Goal: Task Accomplishment & Management: Use online tool/utility

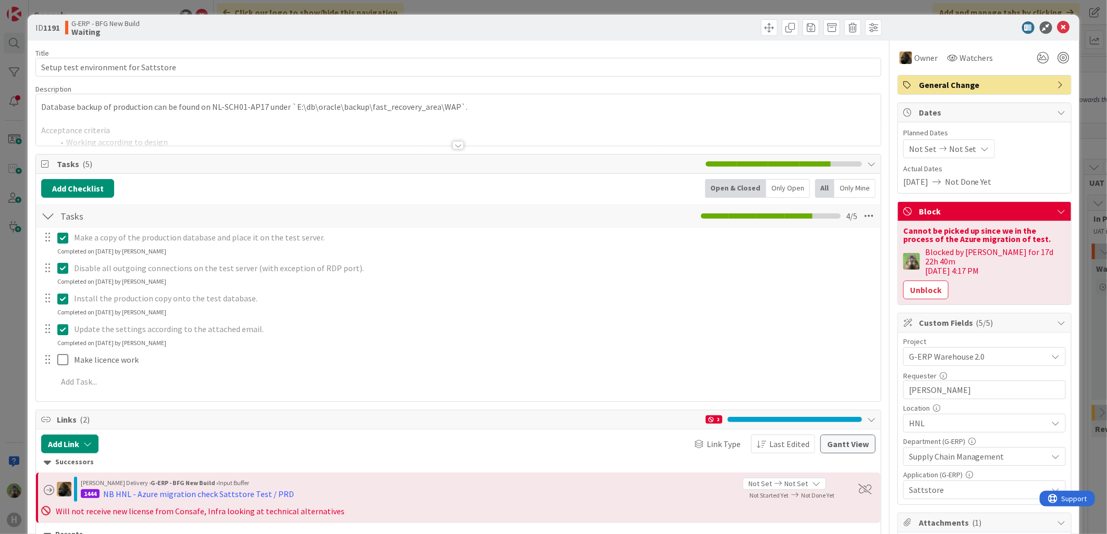
scroll to position [58, 0]
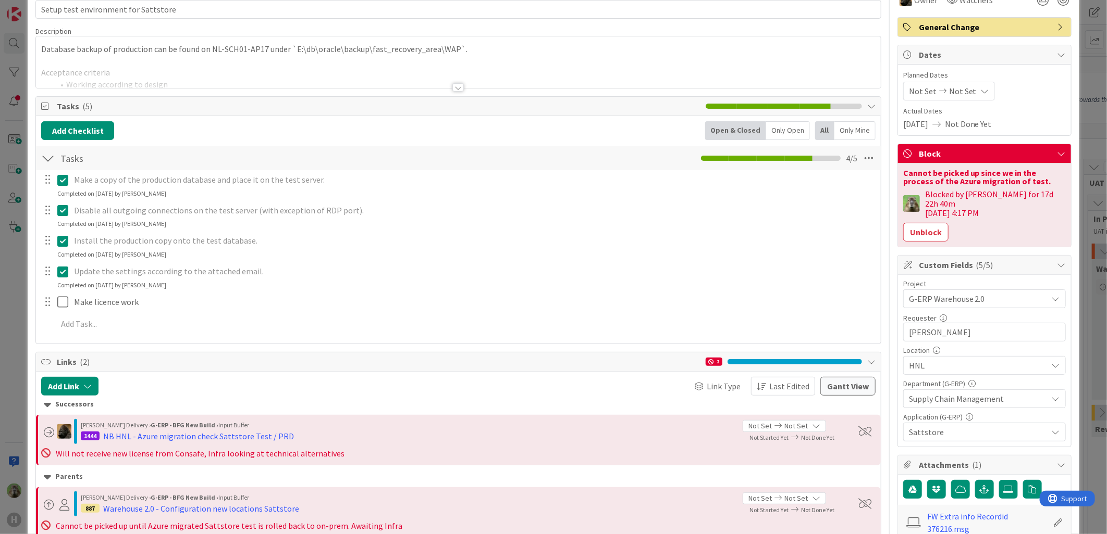
click at [10, 266] on div "ID 1191 G-ERP - BFG New Build Waiting Title 36 / 128 Setup test environment for…" at bounding box center [553, 267] width 1107 height 534
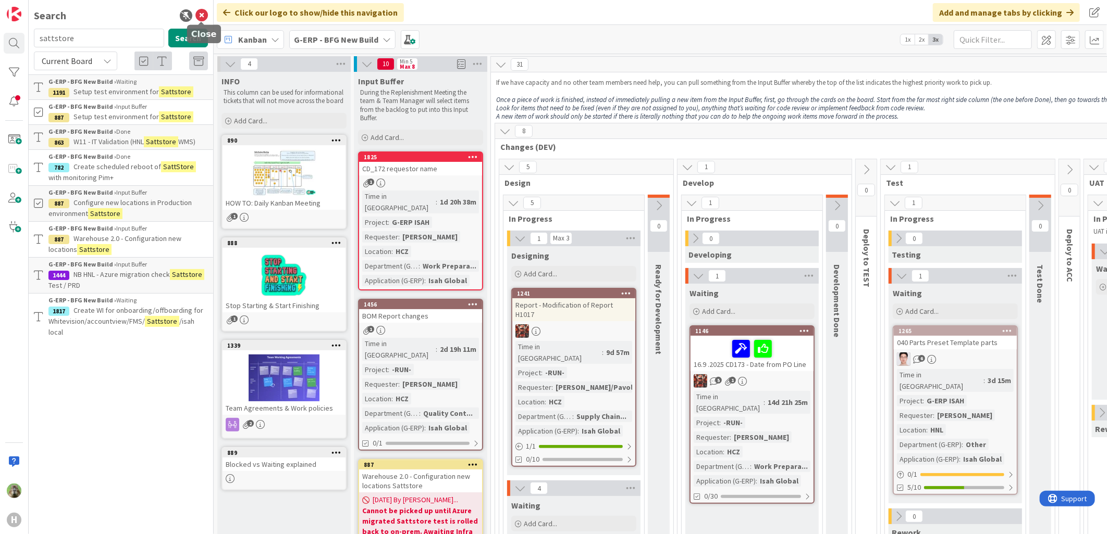
click at [202, 18] on icon at bounding box center [201, 15] width 13 height 13
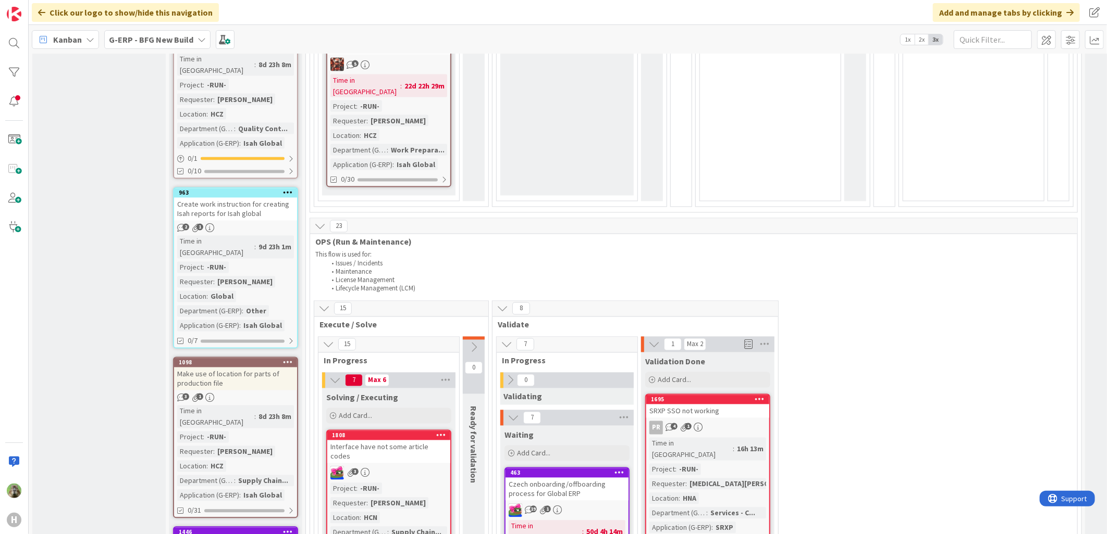
scroll to position [1215, 0]
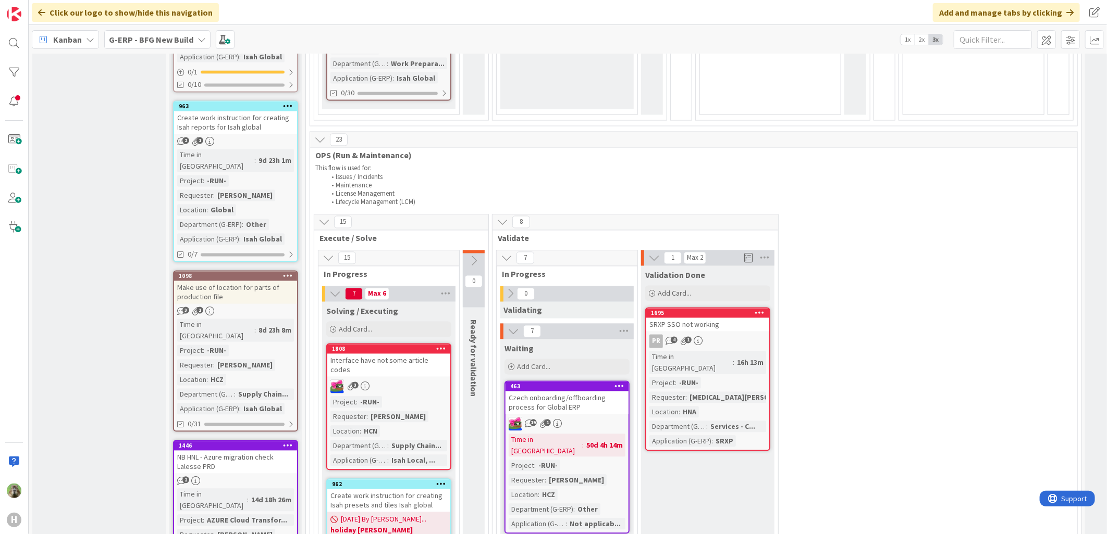
click at [224, 451] on div "NB HNL - Azure migration check Lalesse PRD" at bounding box center [235, 462] width 123 height 23
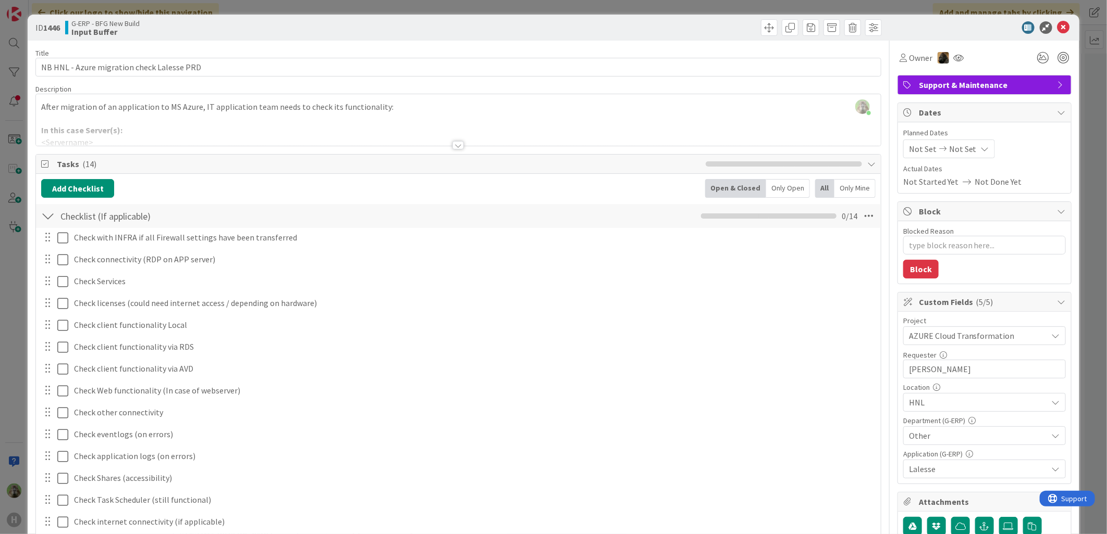
click at [460, 144] on div at bounding box center [458, 132] width 844 height 27
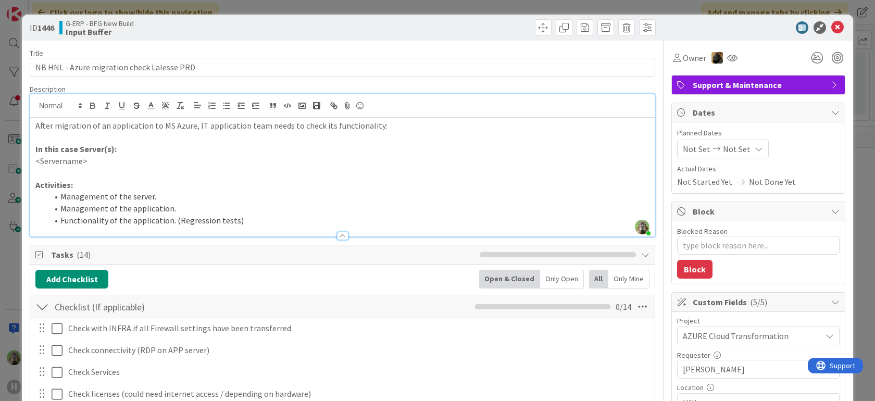
type textarea "x"
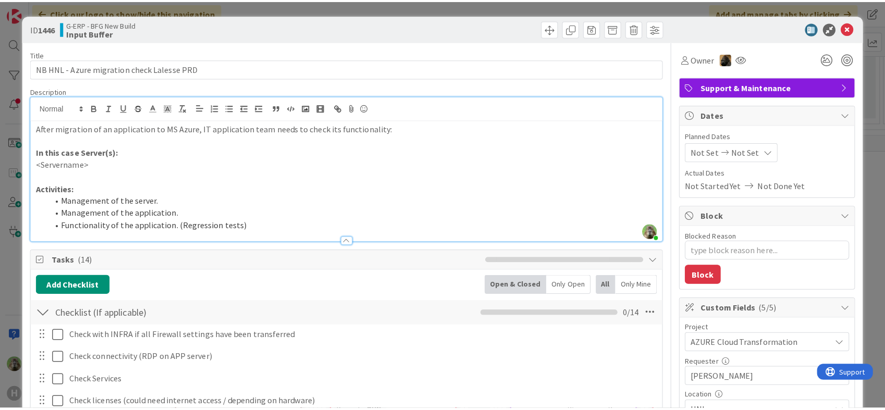
scroll to position [1215, 0]
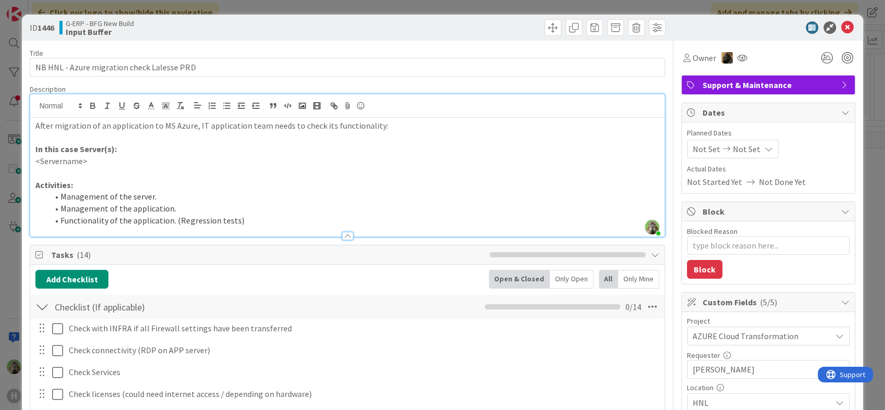
click at [11, 293] on div "ID 1446 G-ERP - BFG New Build Input Buffer Title 42 / 128 NB HNL - Azure migrat…" at bounding box center [442, 205] width 885 height 410
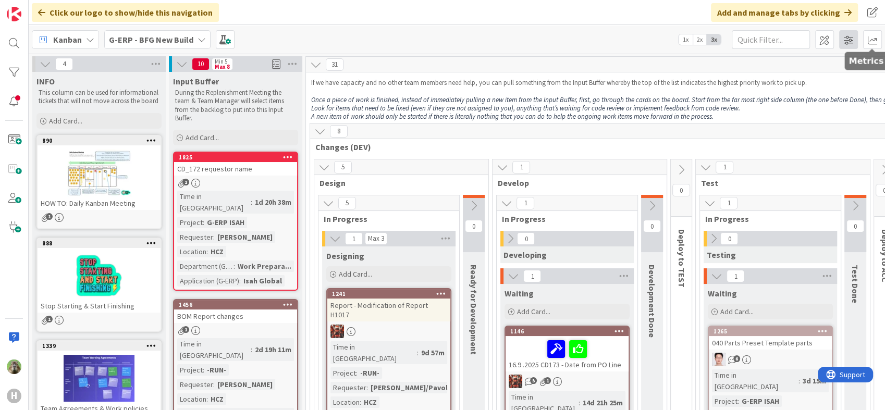
click at [850, 39] on span at bounding box center [848, 39] width 19 height 19
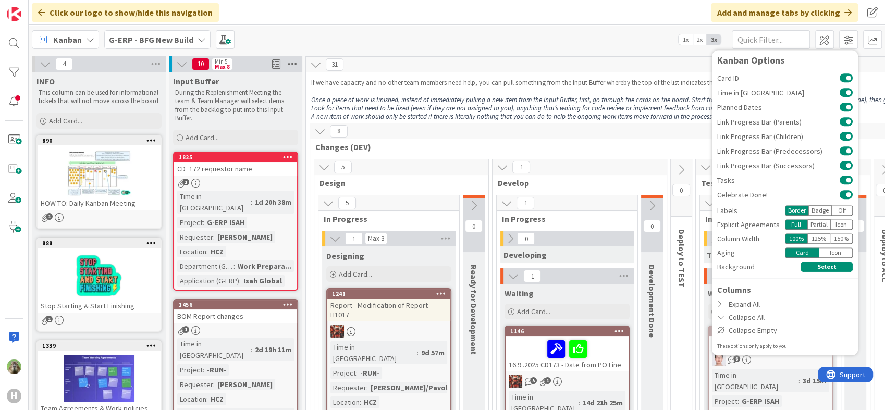
click at [292, 63] on icon at bounding box center [292, 64] width 14 height 16
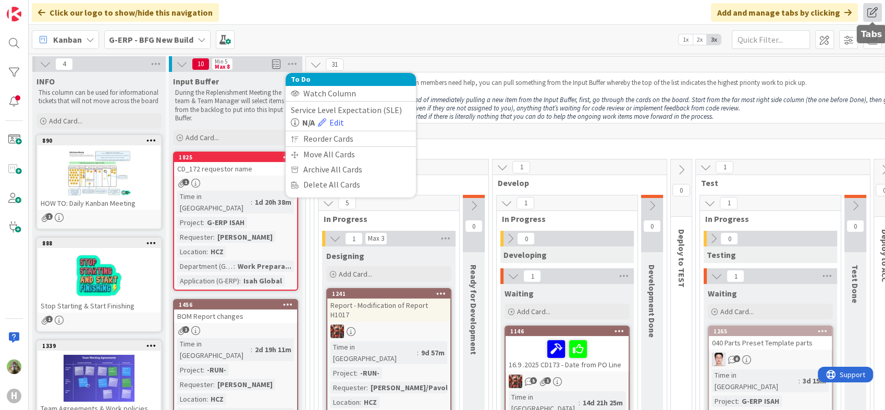
click at [871, 18] on span at bounding box center [872, 12] width 19 height 19
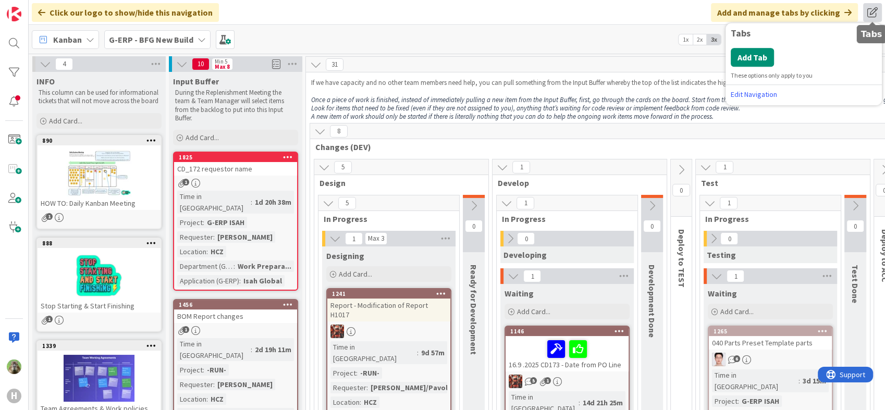
click at [873, 15] on span at bounding box center [872, 12] width 19 height 19
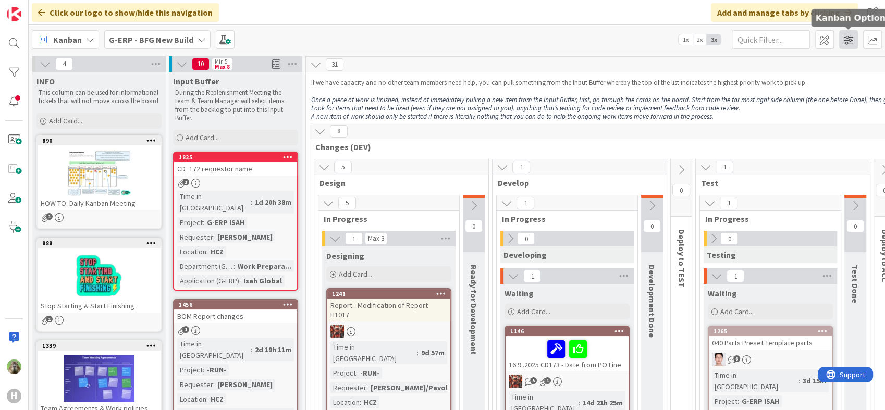
click at [850, 43] on span at bounding box center [848, 39] width 19 height 19
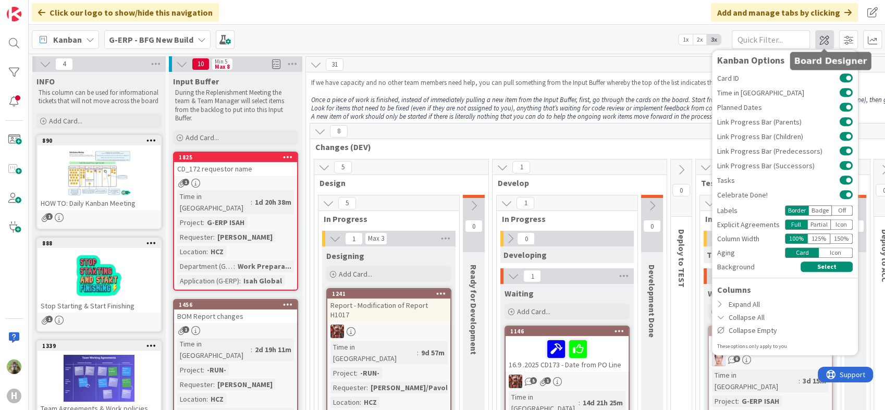
click at [832, 38] on span at bounding box center [824, 39] width 19 height 19
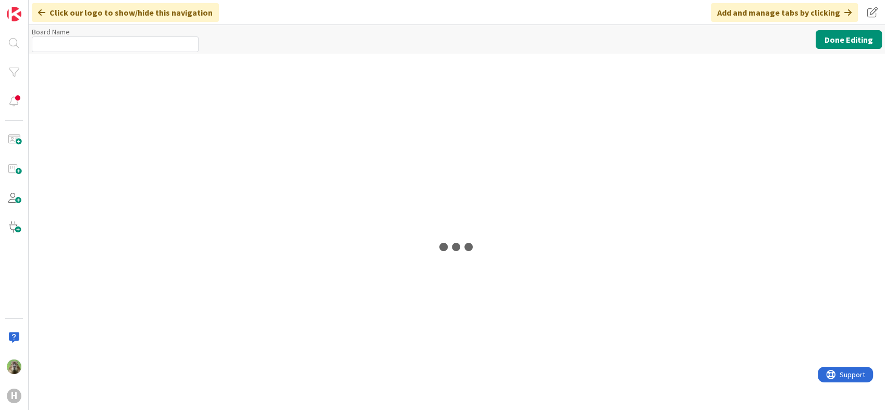
type input "G-ERP - BFG New Build"
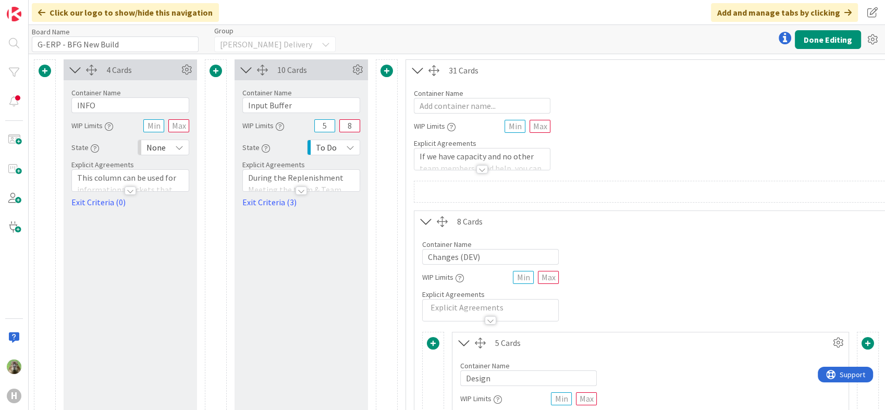
click at [300, 187] on div at bounding box center [300, 191] width 11 height 8
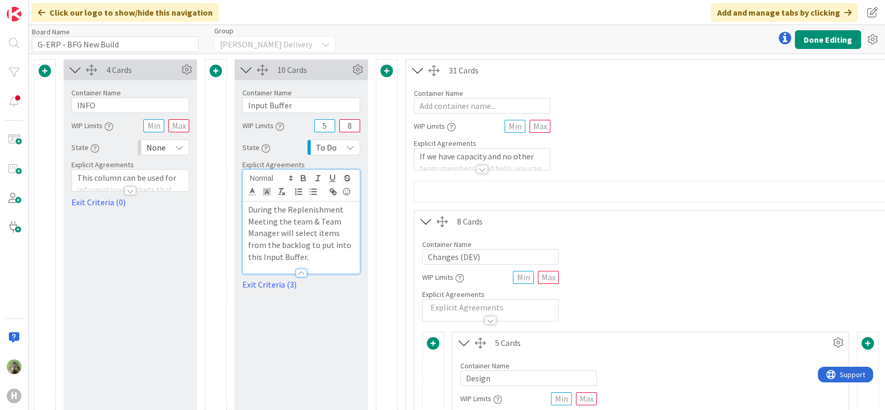
click at [329, 263] on div at bounding box center [301, 268] width 117 height 11
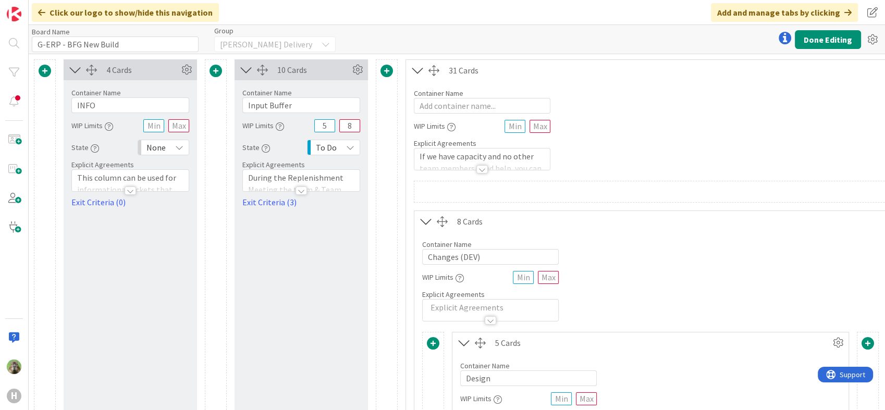
click at [306, 190] on div at bounding box center [300, 191] width 11 height 8
click at [0, 0] on icon "button" at bounding box center [0, 0] width 0 height 0
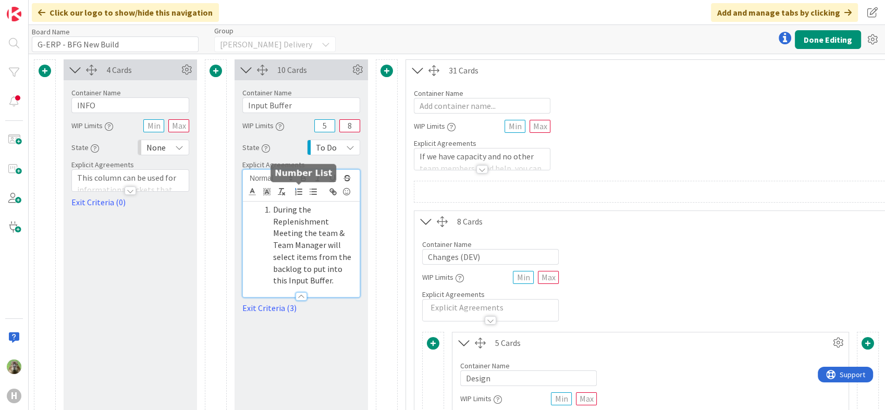
click at [320, 274] on li "During the Replenishment Meeting the team & Team Manager will select items from…" at bounding box center [307, 245] width 94 height 83
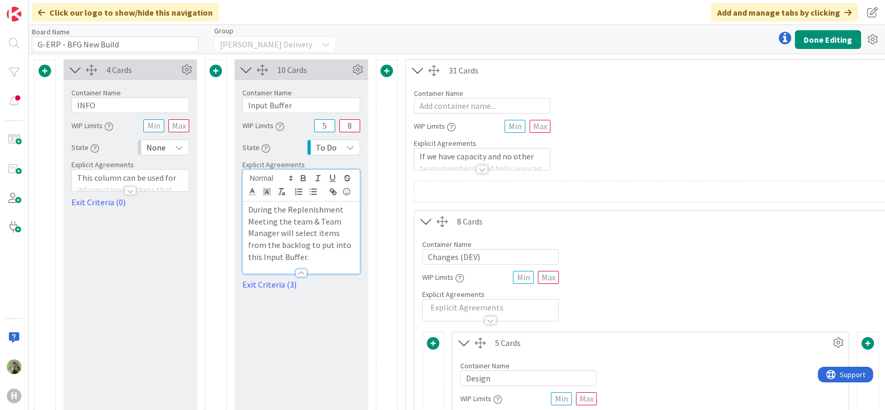
click at [298, 251] on p "During the Replenishment Meeting the team & Team Manager will select items from…" at bounding box center [301, 233] width 106 height 59
click at [323, 291] on p "When pulling new cards, please start at the top. The cards are placed in order …" at bounding box center [301, 298] width 106 height 47
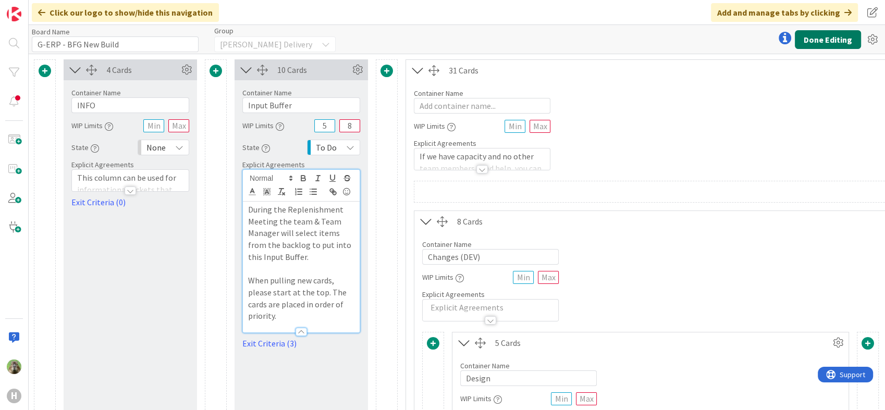
click at [828, 47] on button "Done Editing" at bounding box center [827, 39] width 66 height 19
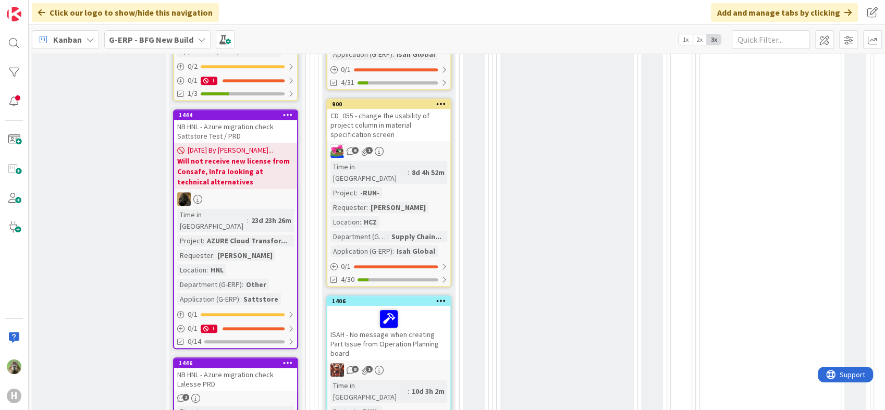
scroll to position [752, 0]
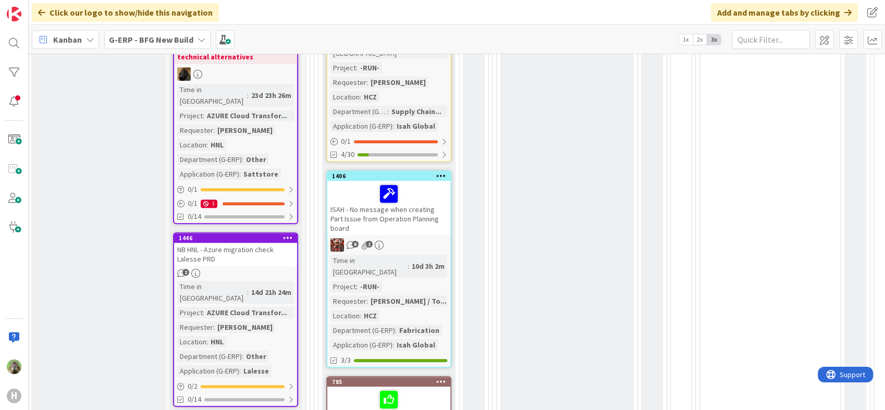
click at [285, 234] on icon at bounding box center [288, 237] width 10 height 7
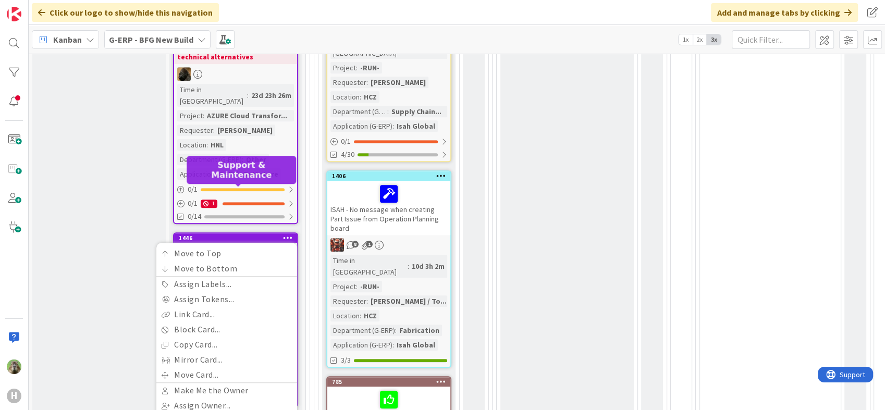
click at [238, 234] on div "1446" at bounding box center [238, 237] width 118 height 7
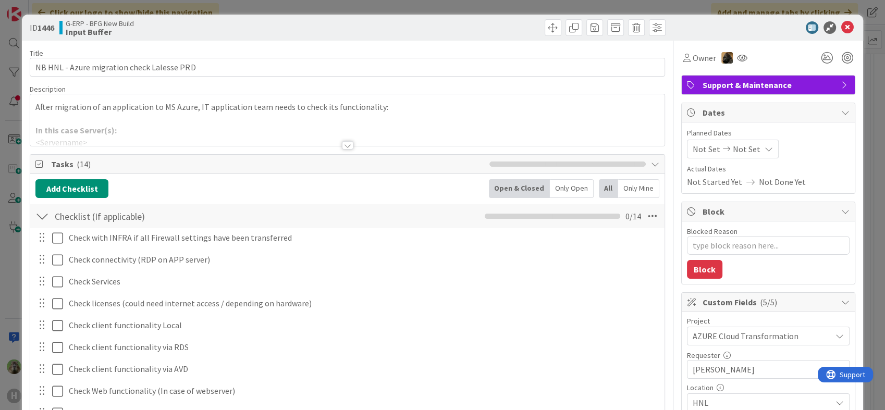
type textarea "x"
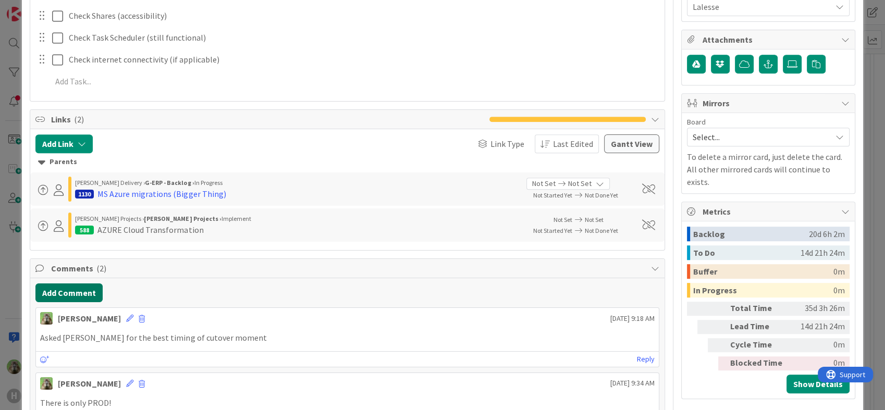
click at [80, 286] on button "Add Comment" at bounding box center [68, 292] width 67 height 19
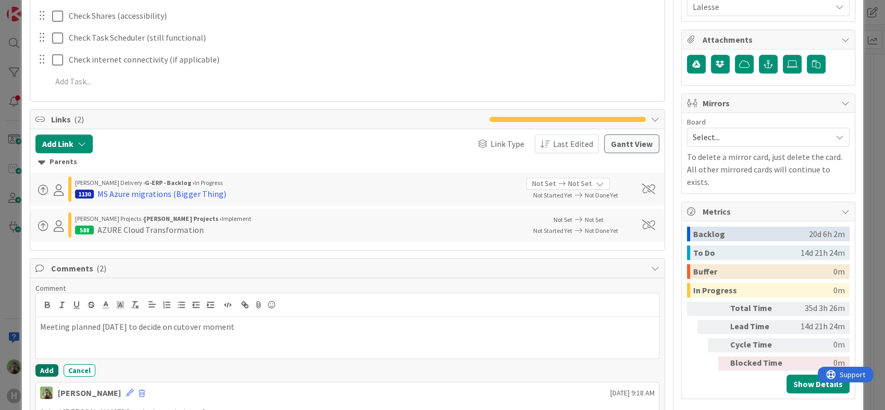
click at [53, 367] on button "Add" at bounding box center [46, 370] width 23 height 13
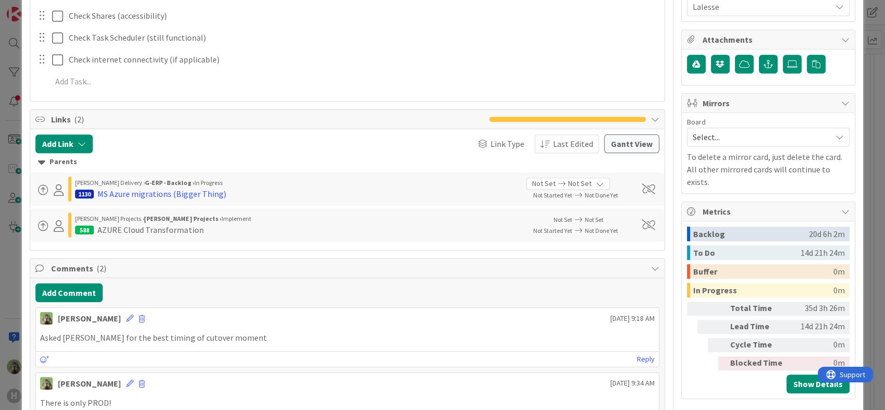
type textarea "x"
click at [126, 318] on icon at bounding box center [129, 318] width 7 height 7
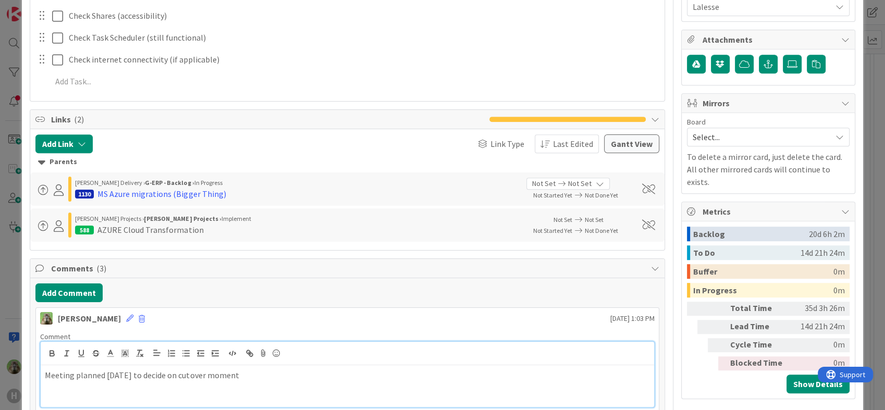
click at [125, 370] on p "Meeting planned today to decide on cutover moment" at bounding box center [347, 375] width 604 height 12
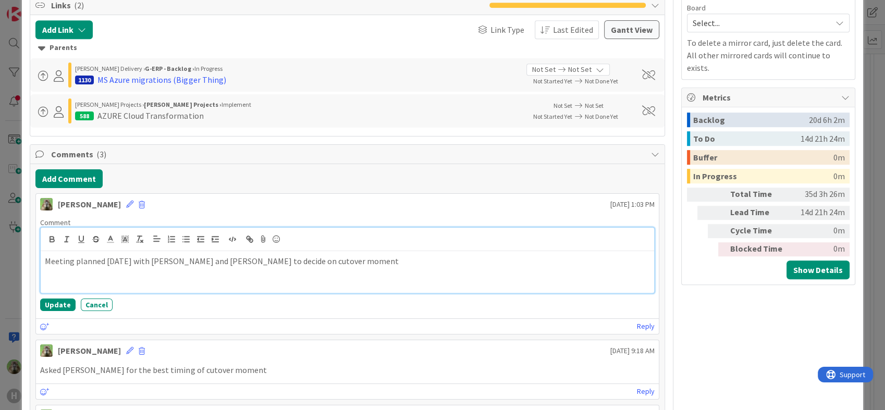
scroll to position [579, 0]
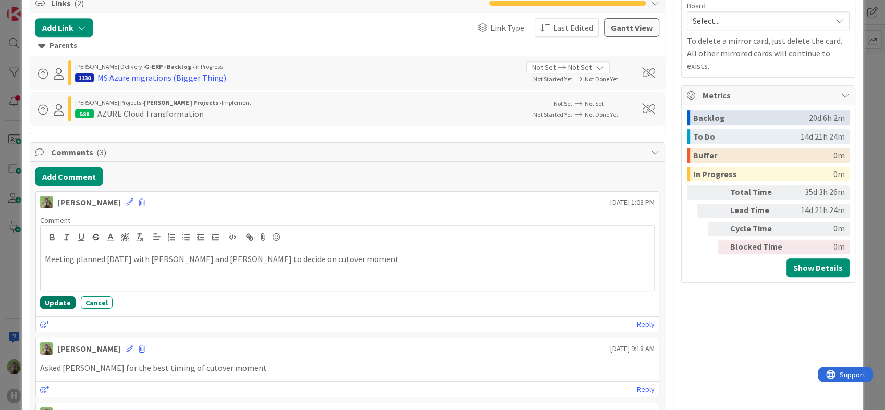
click at [69, 304] on button "Update" at bounding box center [57, 302] width 35 height 13
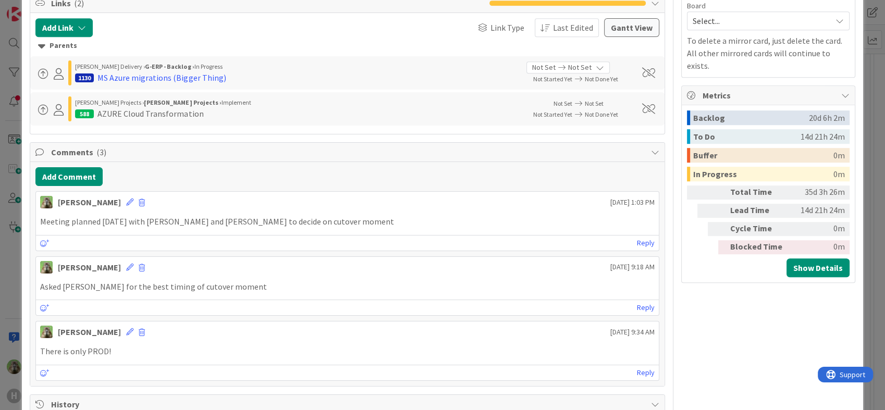
type textarea "x"
click at [11, 294] on div "ID 1446 G-ERP - BFG New Build Input Buffer Title 42 / 128 NB HNL - Azure migrat…" at bounding box center [442, 205] width 885 height 410
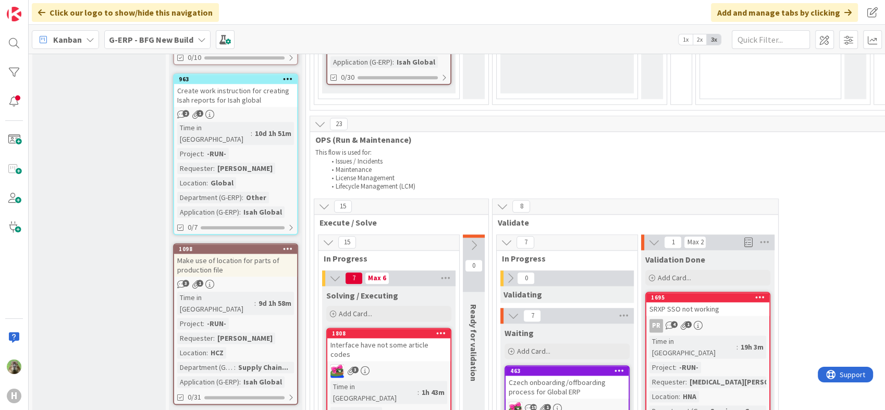
scroll to position [1273, 0]
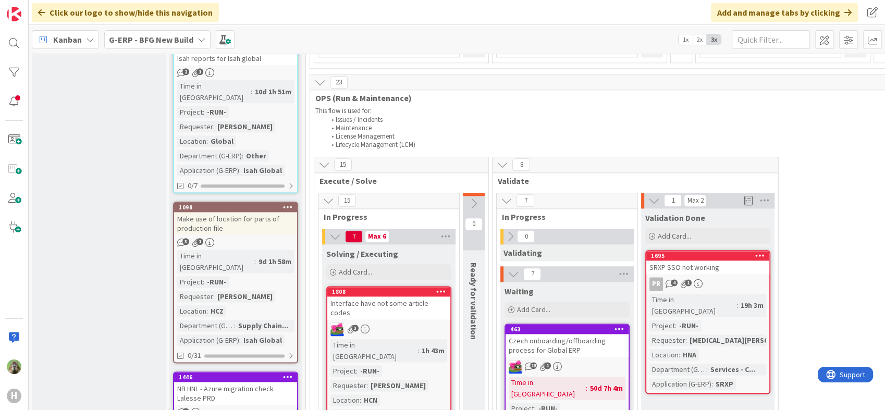
click at [419, 322] on div "3" at bounding box center [388, 329] width 123 height 14
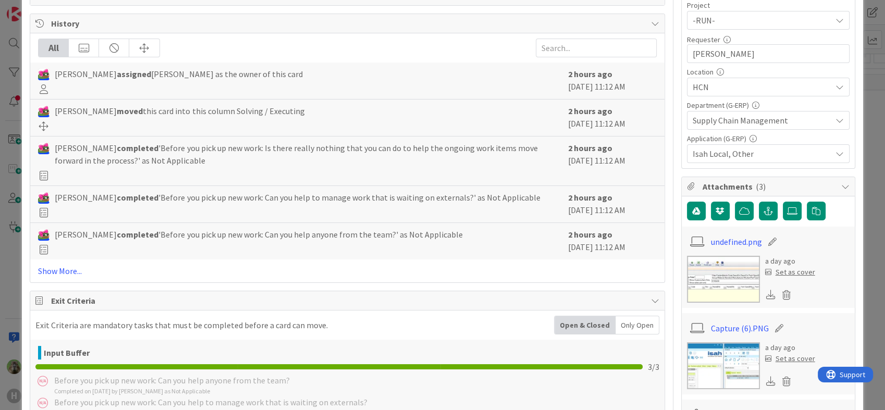
scroll to position [347, 0]
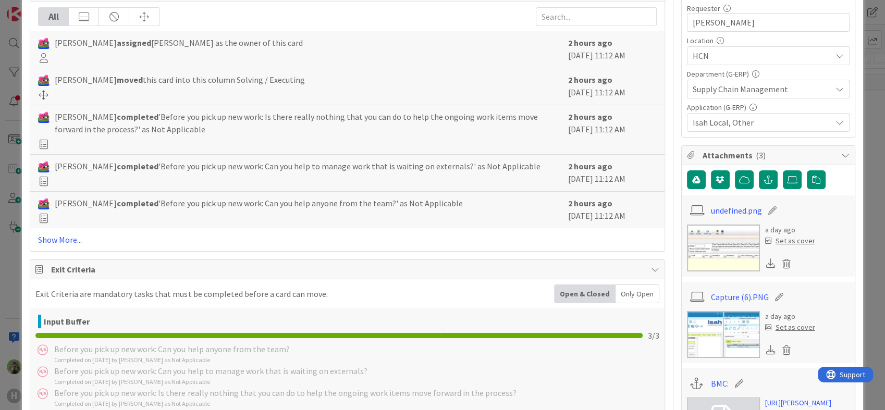
click at [17, 216] on div "ID 1808 G-ERP - BFG New Build Solving / Executing Title 38 / 128 Interface have…" at bounding box center [442, 205] width 885 height 410
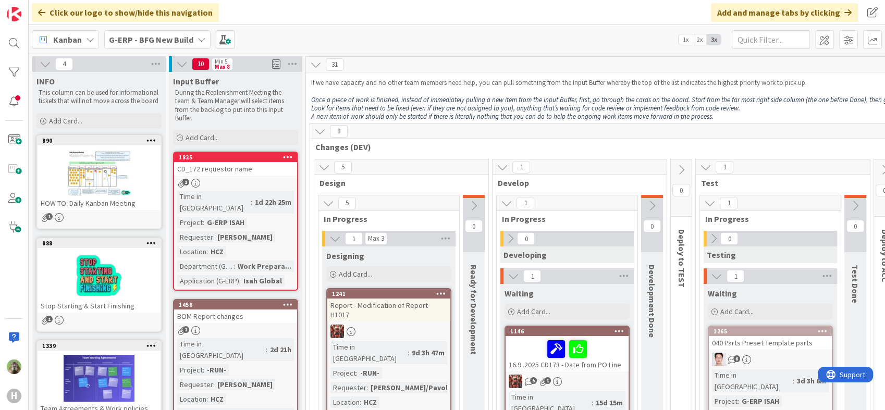
click at [143, 43] on b "G-ERP - BFG New Build" at bounding box center [151, 39] width 84 height 10
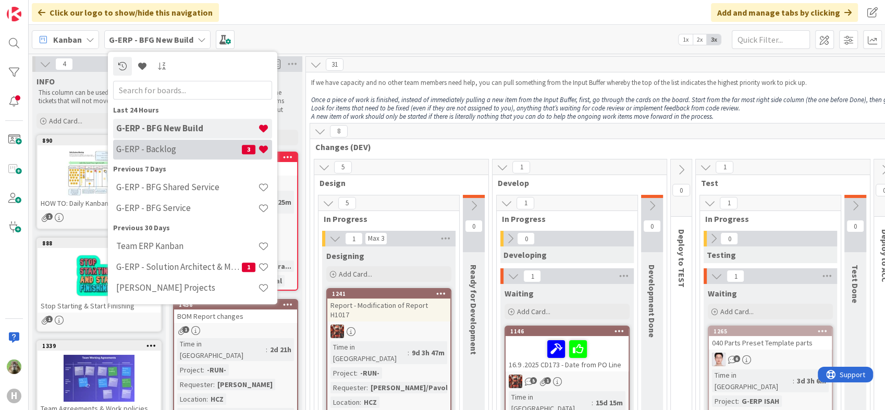
click at [155, 152] on h4 "G-ERP - Backlog" at bounding box center [179, 149] width 126 height 10
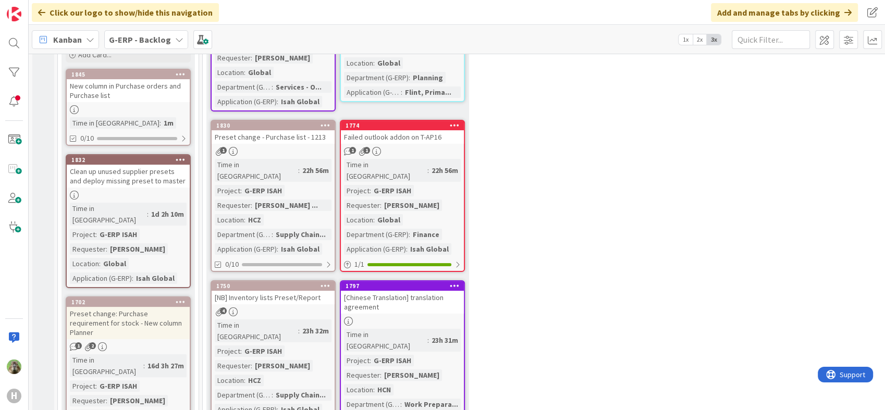
scroll to position [173, 0]
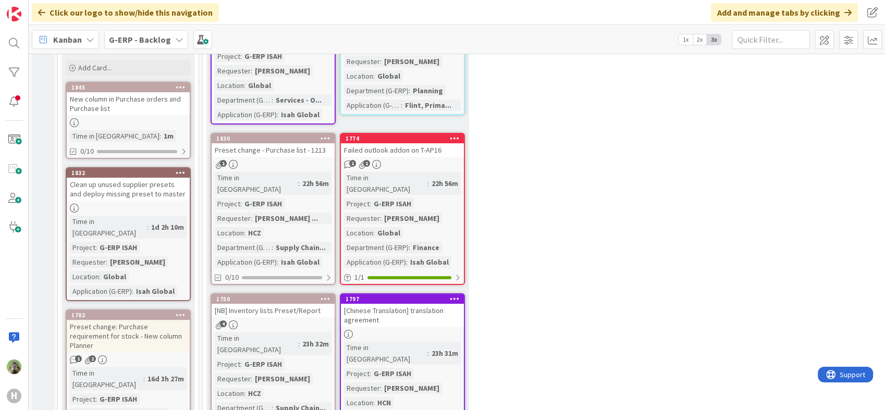
click at [167, 183] on div "Clean up unused supplier presets and deploy missing preset to master" at bounding box center [128, 189] width 123 height 23
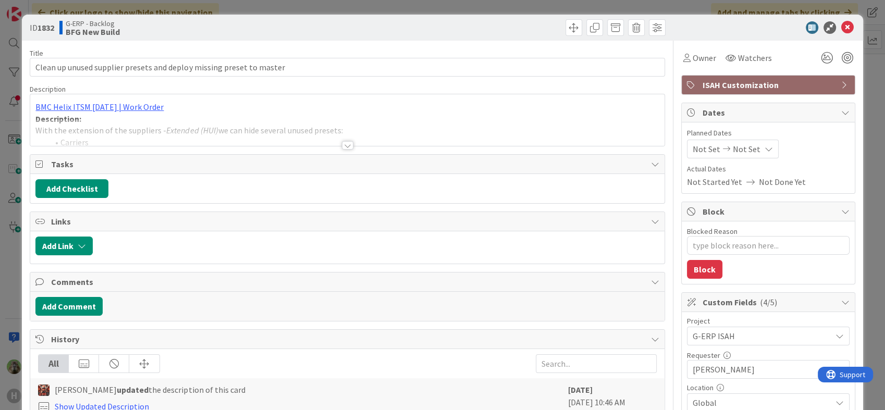
type textarea "x"
click at [267, 137] on div at bounding box center [346, 132] width 633 height 27
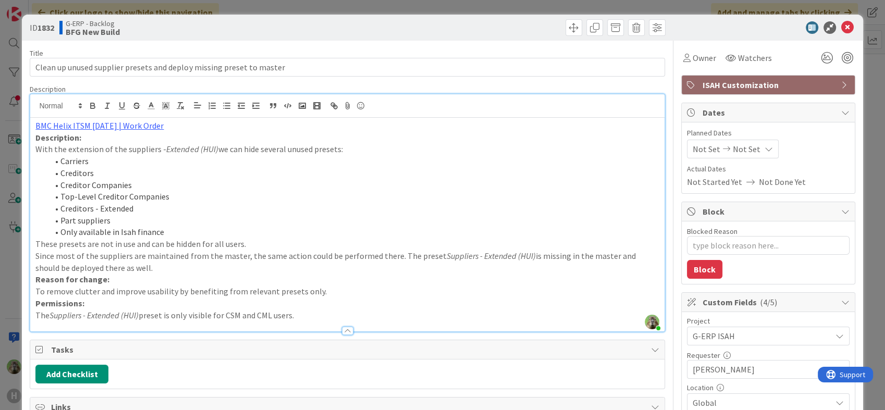
click at [21, 248] on div "ID 1832 G-ERP - Backlog BFG New Build Title 68 / 128 Clean up unused supplier p…" at bounding box center [442, 205] width 885 height 410
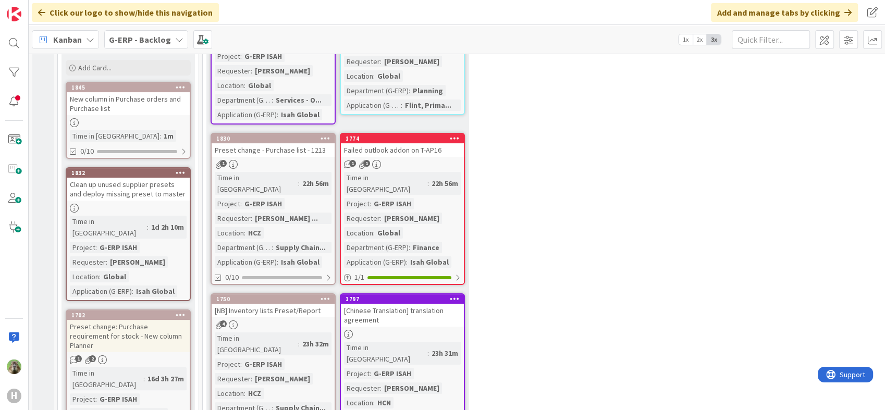
click at [11, 248] on div "H" at bounding box center [14, 205] width 29 height 410
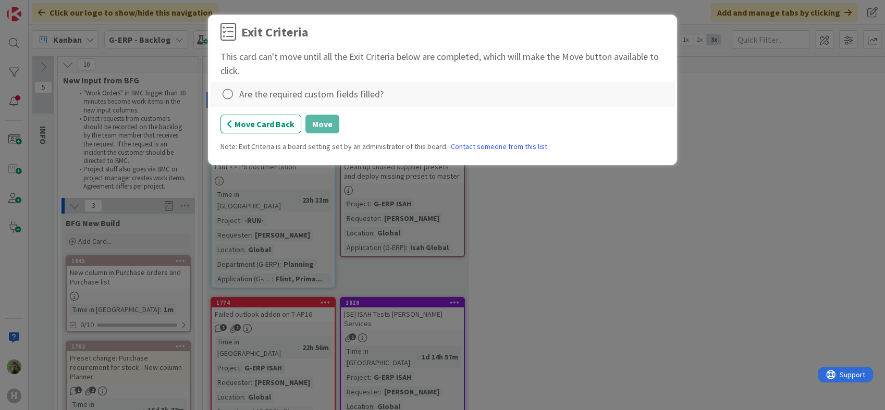
click at [261, 94] on div "Are the required custom fields filled?" at bounding box center [311, 94] width 144 height 14
click at [234, 89] on icon at bounding box center [227, 94] width 15 height 15
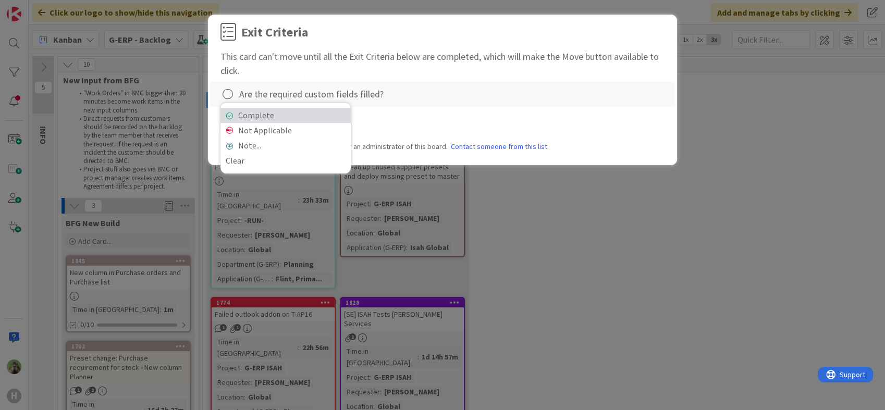
click at [294, 122] on link "Complete" at bounding box center [285, 115] width 130 height 15
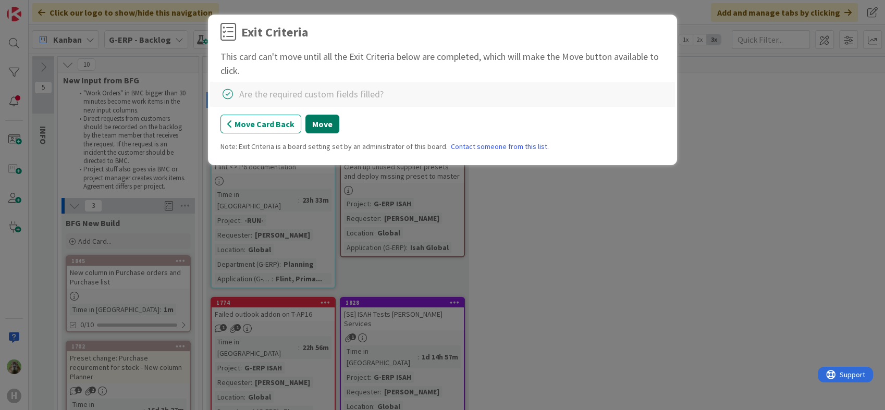
click at [312, 128] on button "Move" at bounding box center [322, 124] width 34 height 19
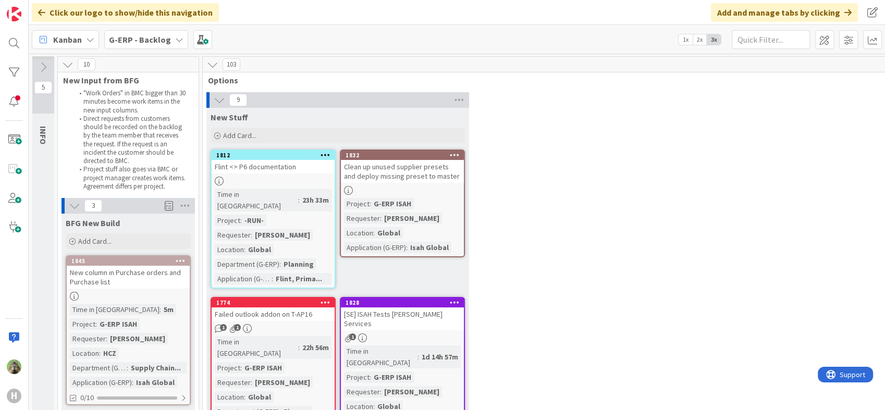
click at [152, 47] on div "G-ERP - Backlog" at bounding box center [146, 39] width 84 height 19
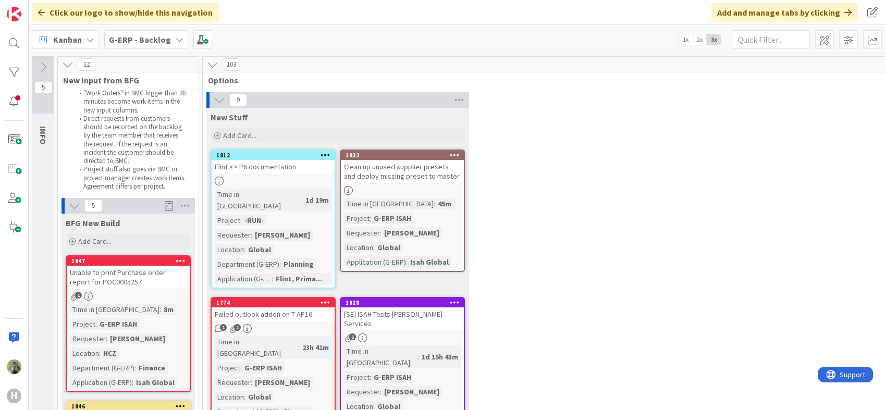
click at [131, 42] on b "G-ERP - Backlog" at bounding box center [140, 39] width 62 height 10
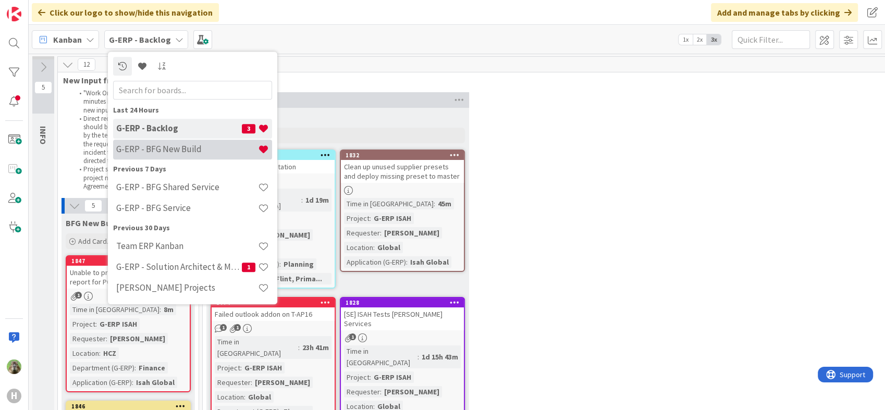
click at [161, 143] on div "G-ERP - BFG New Build" at bounding box center [192, 150] width 159 height 20
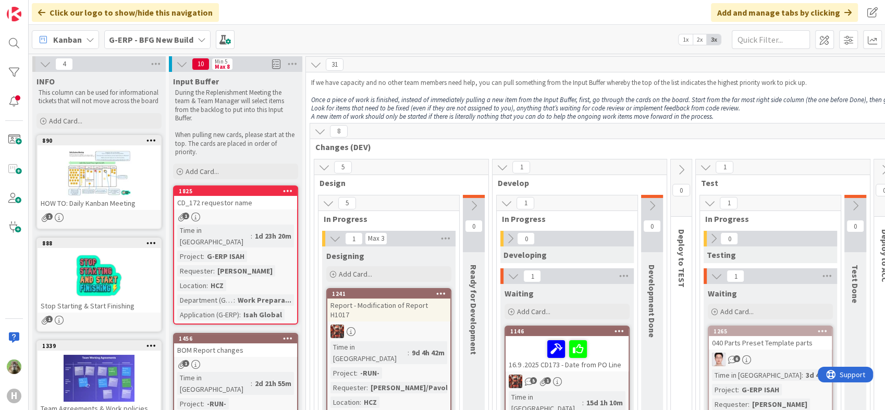
scroll to position [0, 288]
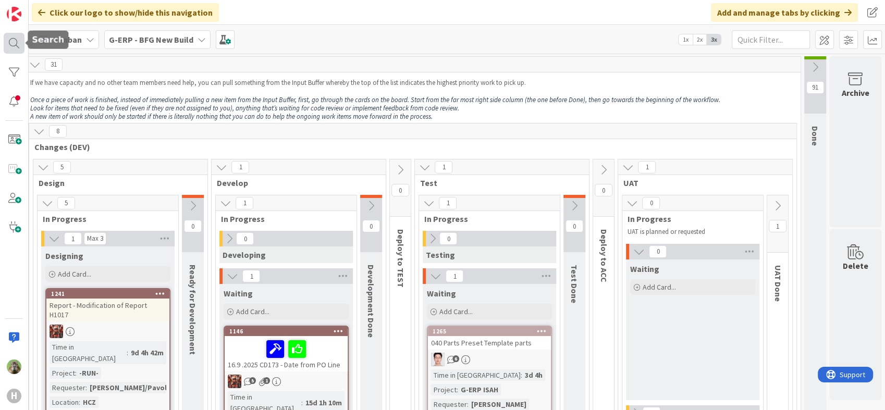
click at [12, 45] on div at bounding box center [14, 43] width 21 height 21
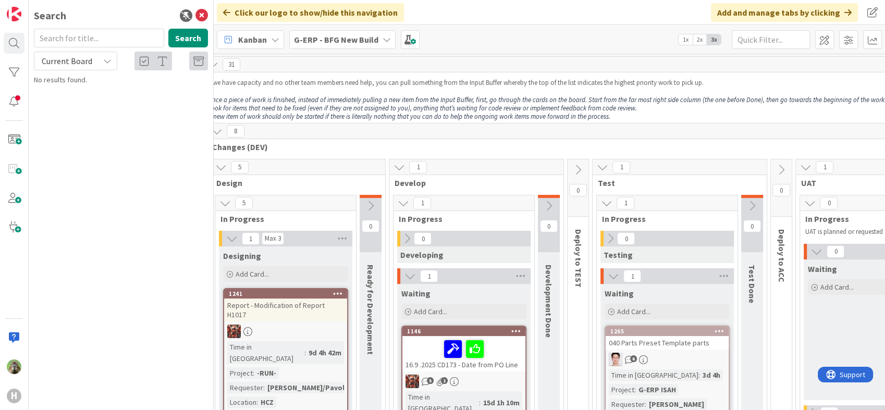
click at [130, 38] on input "text" at bounding box center [99, 38] width 130 height 19
type input "purchase order"
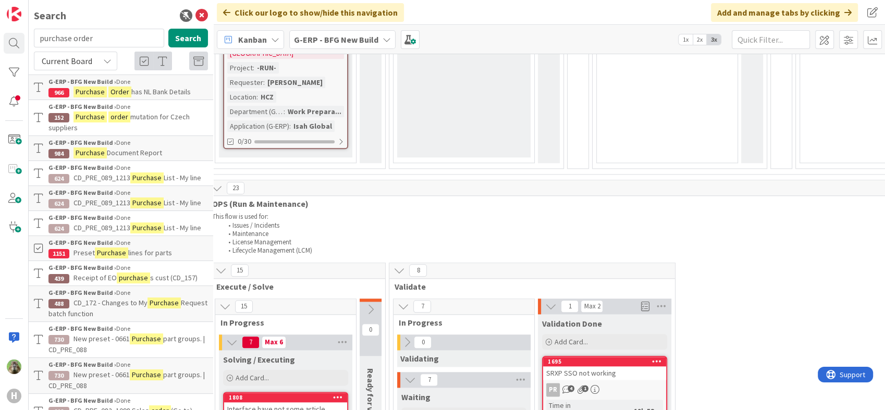
scroll to position [1215, 288]
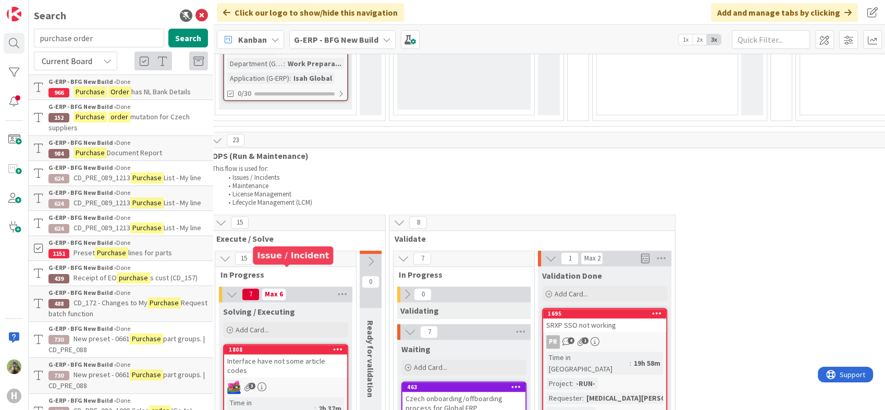
click at [301, 346] on div "1808" at bounding box center [288, 349] width 118 height 7
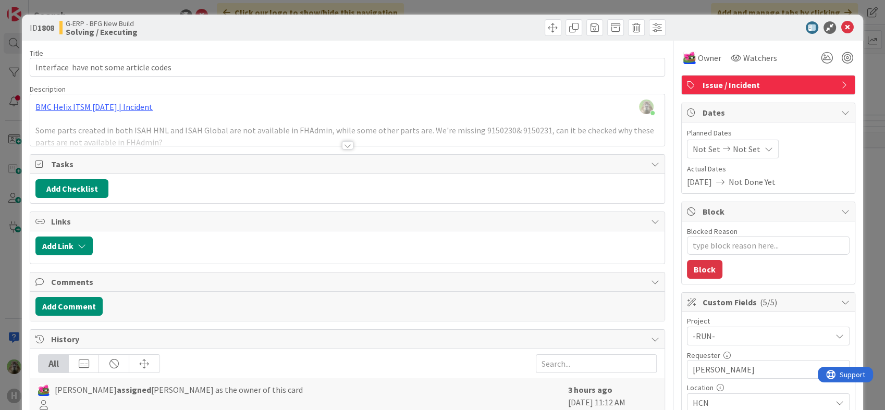
click at [10, 267] on div "ID 1808 G-ERP - BFG New Build Solving / Executing Title 38 / 128 Interface have…" at bounding box center [442, 205] width 885 height 410
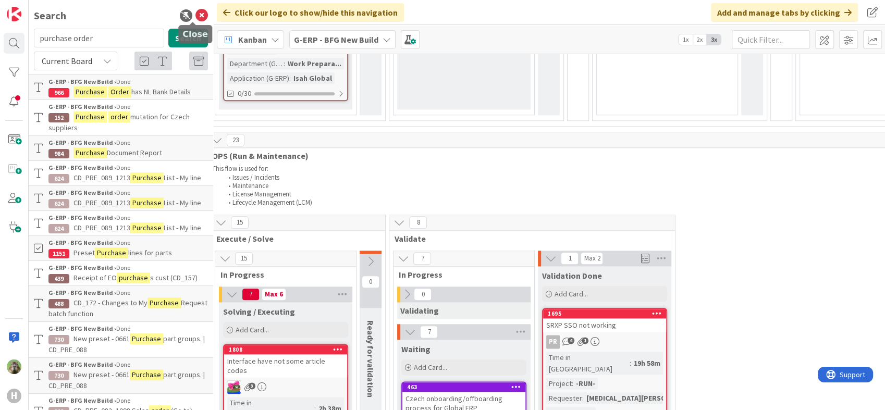
click at [195, 17] on icon at bounding box center [201, 15] width 13 height 13
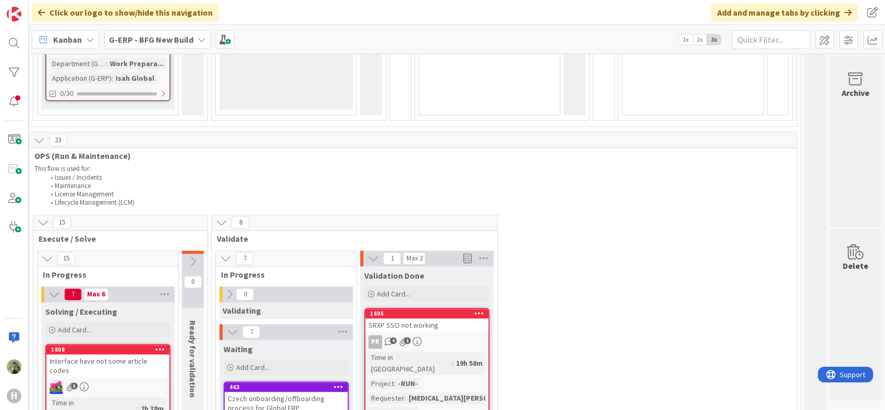
click at [192, 40] on div "G-ERP - BFG New Build" at bounding box center [157, 39] width 106 height 19
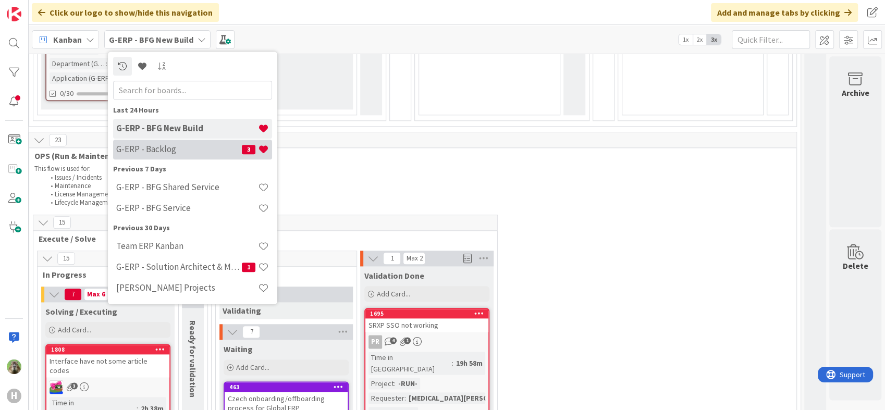
click at [185, 141] on div "G-ERP - Backlog 3" at bounding box center [192, 150] width 159 height 20
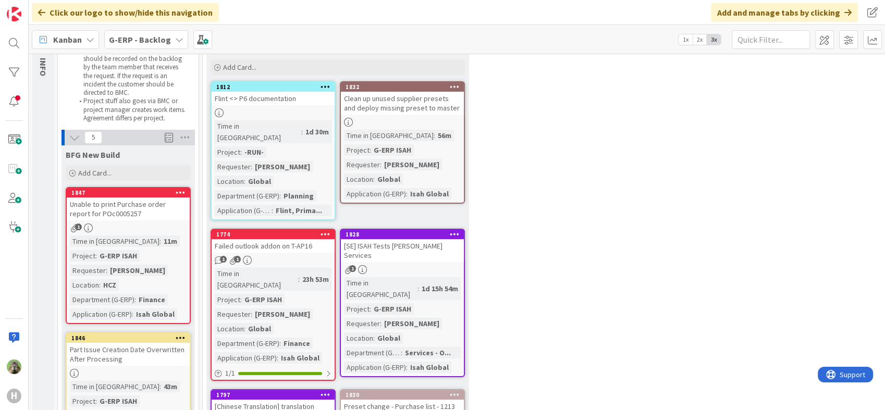
scroll to position [116, 0]
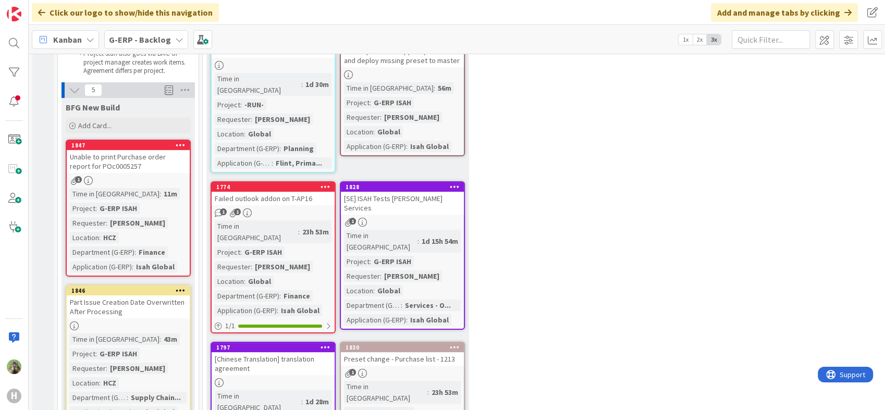
click at [131, 158] on div "Unable to print Purchase order report for POc0005257" at bounding box center [128, 161] width 123 height 23
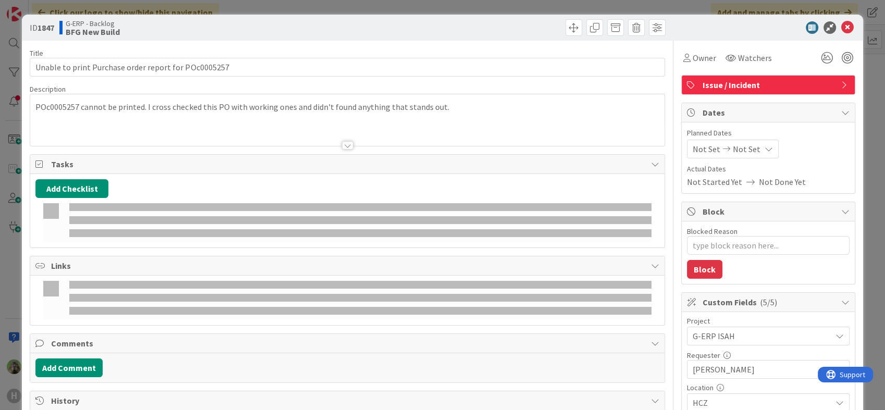
type textarea "x"
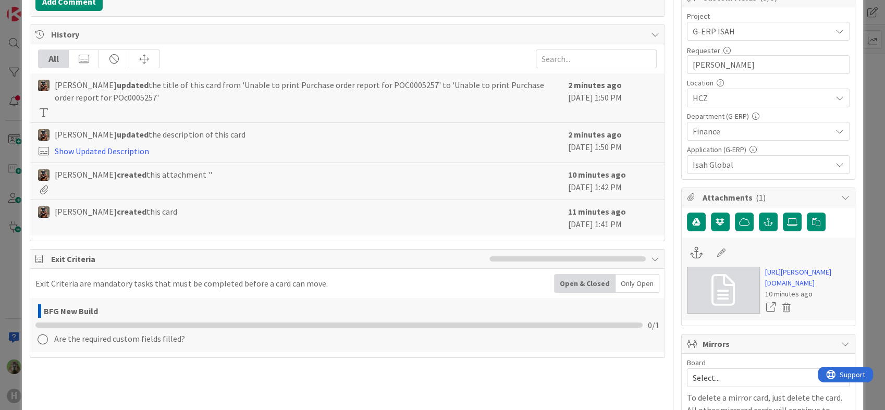
scroll to position [289, 0]
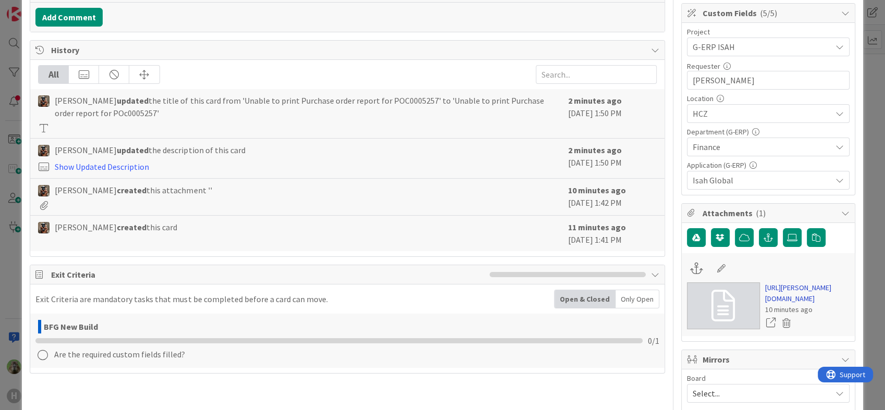
click at [765, 287] on link "[URL][PERSON_NAME][DOMAIN_NAME]" at bounding box center [807, 293] width 84 height 22
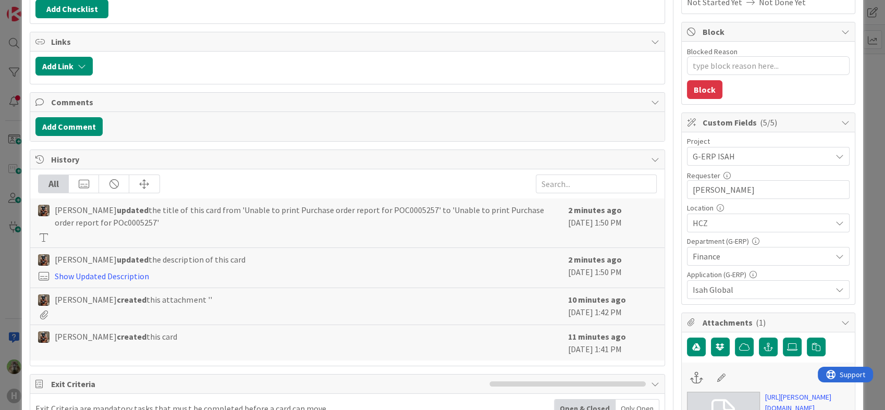
scroll to position [173, 0]
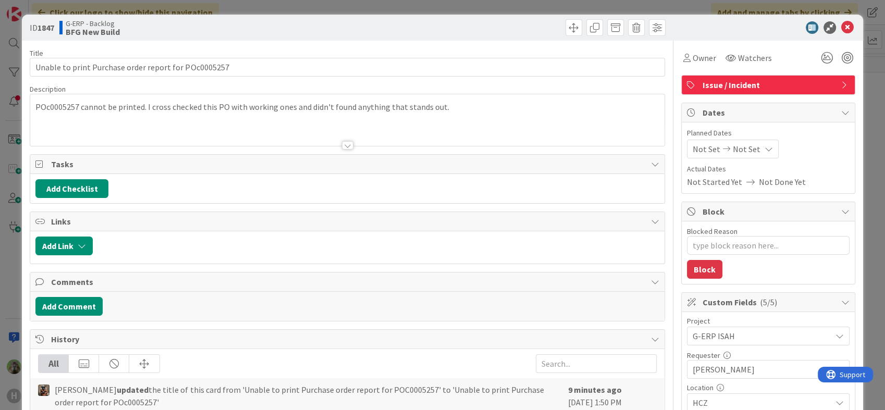
click at [67, 112] on p "POc0005257 cannot be printed. I cross checked this PO with working ones and did…" at bounding box center [346, 107] width 623 height 12
click at [67, 99] on div at bounding box center [346, 96] width 633 height 5
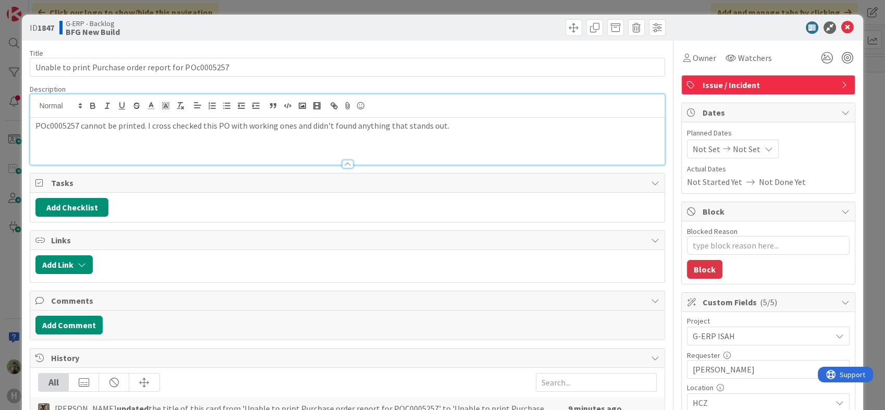
click at [59, 125] on p "POc0005257 cannot be printed. I cross checked this PO with working ones and did…" at bounding box center [346, 126] width 623 height 12
copy p "POc0005257"
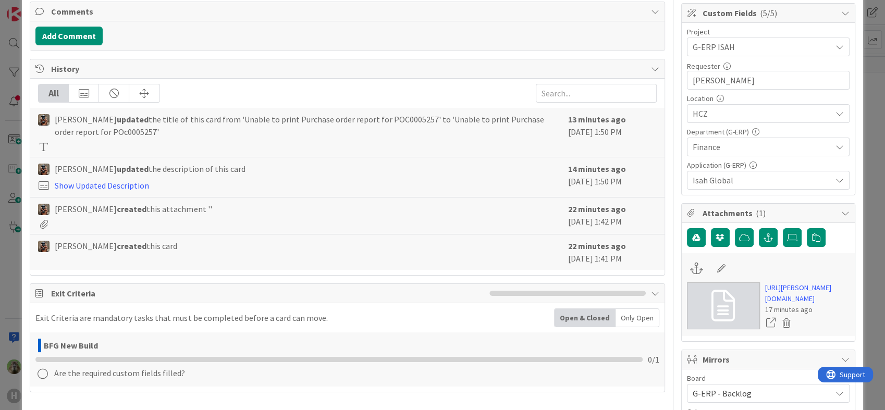
scroll to position [405, 0]
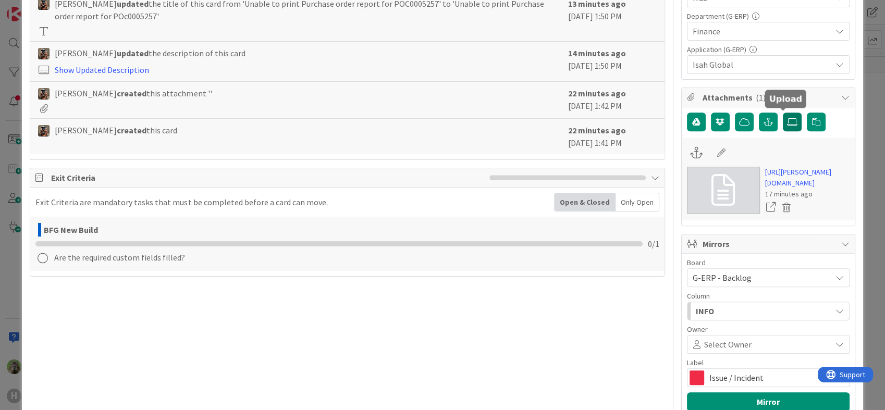
click at [787, 125] on icon at bounding box center [792, 122] width 10 height 8
click at [782, 113] on input "file" at bounding box center [782, 113] width 0 height 0
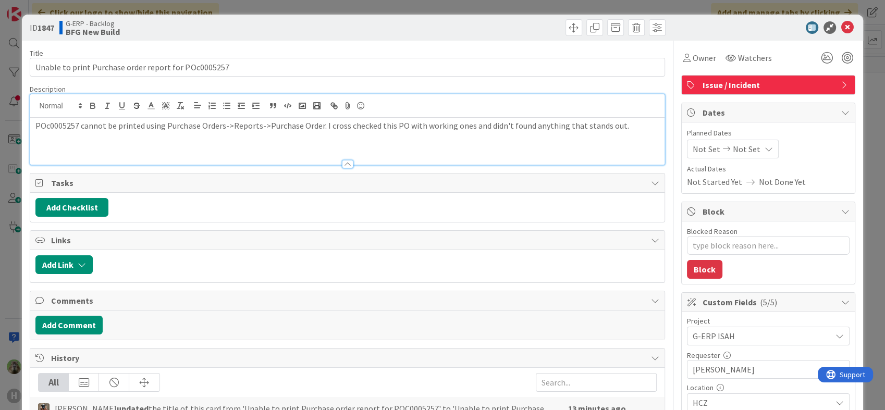
scroll to position [0, 0]
type textarea "x"
click at [15, 278] on div "ID 1847 G-ERP - Backlog BFG New Build Title 52 / 128 Unable to print Purchase o…" at bounding box center [442, 205] width 885 height 410
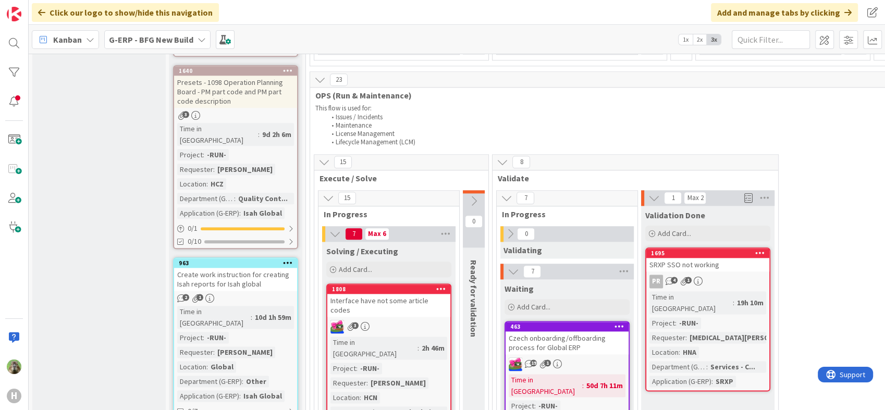
scroll to position [1389, 0]
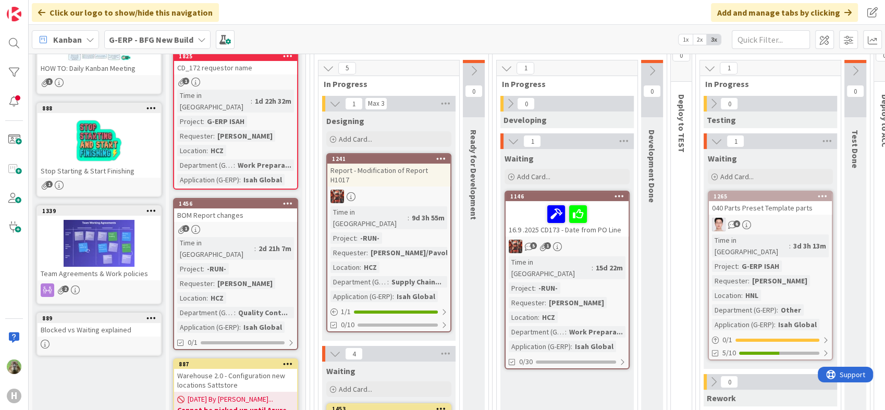
scroll to position [0, 0]
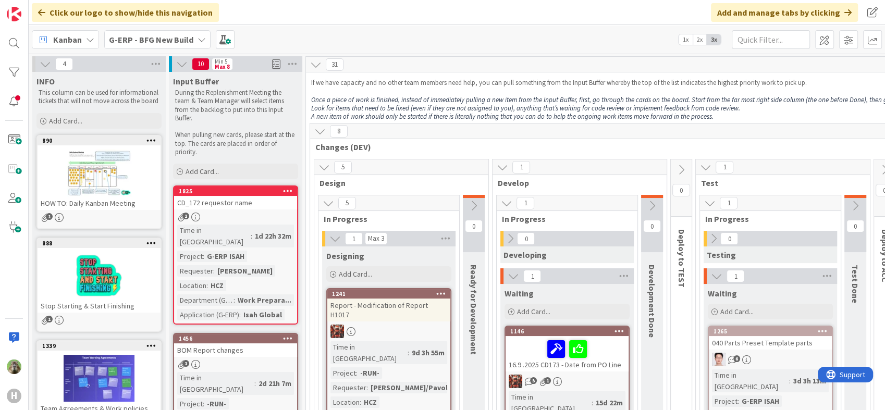
click at [439, 26] on div "Kanban G-ERP - BFG New Build 1x 2x 3x" at bounding box center [457, 39] width 856 height 29
click at [402, 46] on div "Kanban G-ERP - BFG New Build 1x 2x 3x" at bounding box center [457, 39] width 856 height 29
click at [440, 23] on div "Click our logo to show/hide this navigation Add and manage tabs by clicking" at bounding box center [457, 12] width 856 height 25
click at [400, 38] on div "Kanban G-ERP - BFG New Build 1x 2x 3x" at bounding box center [457, 39] width 856 height 29
click at [363, 21] on div "Click our logo to show/hide this navigation Add and manage tabs by clicking" at bounding box center [457, 12] width 856 height 25
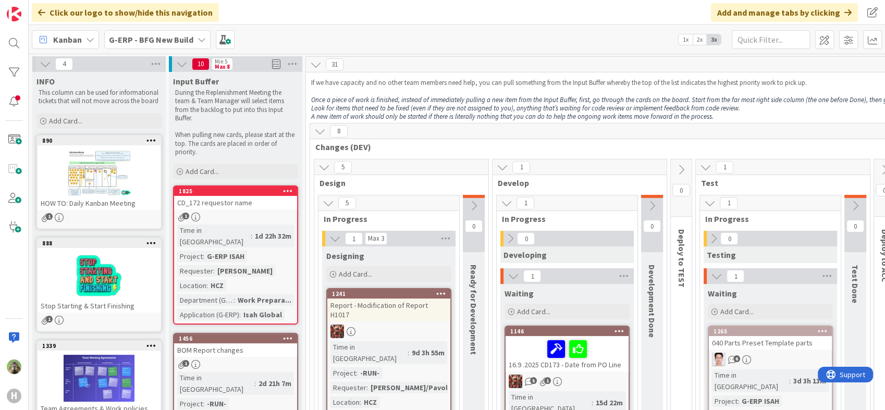
click at [503, 38] on div "Kanban G-ERP - BFG New Build 1x 2x 3x" at bounding box center [457, 39] width 856 height 29
click at [475, 39] on div "Kanban G-ERP - BFG New Build 1x 2x 3x" at bounding box center [457, 39] width 856 height 29
click at [187, 38] on b "G-ERP - BFG New Build" at bounding box center [151, 39] width 84 height 10
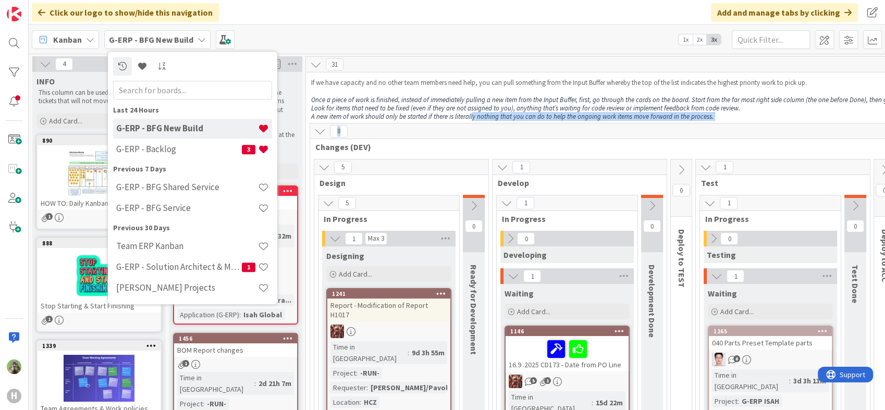
drag, startPoint x: 471, startPoint y: 113, endPoint x: 518, endPoint y: 262, distance: 156.7
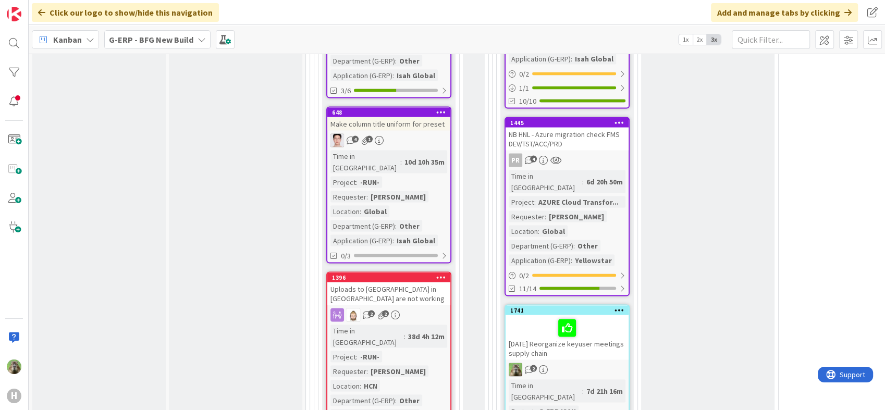
scroll to position [2084, 0]
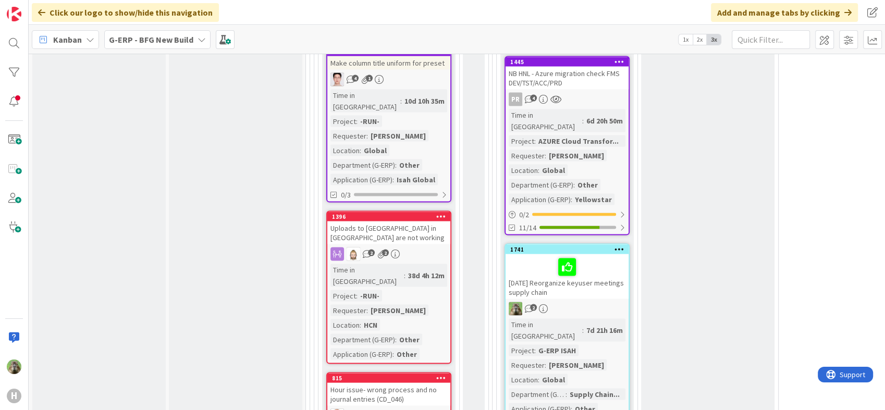
click at [157, 34] on b "G-ERP - BFG New Build" at bounding box center [151, 39] width 84 height 10
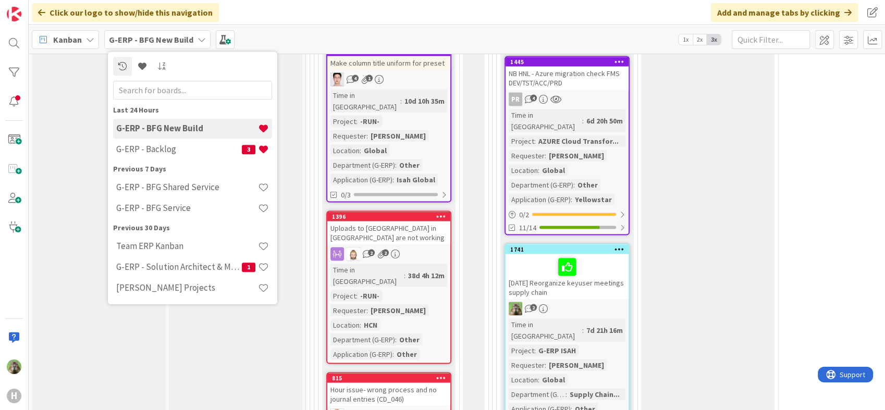
click at [302, 196] on div "Input Buffer During the Replenishment Meeting the team & Team Manager will sele…" at bounding box center [235, 298] width 133 height 4620
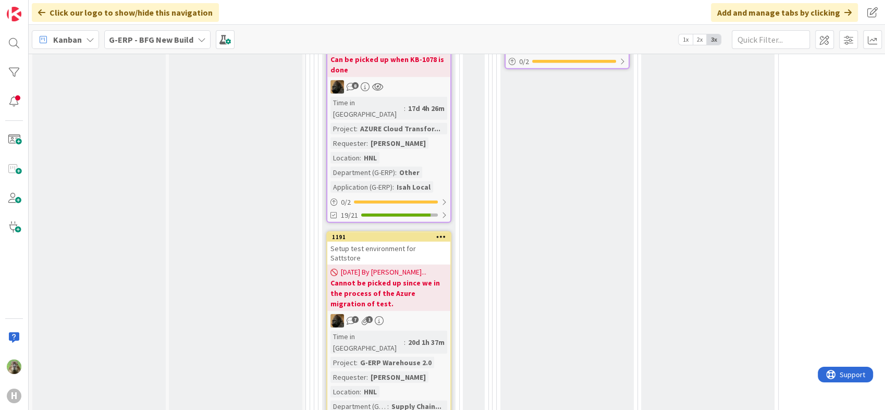
scroll to position [2798, 0]
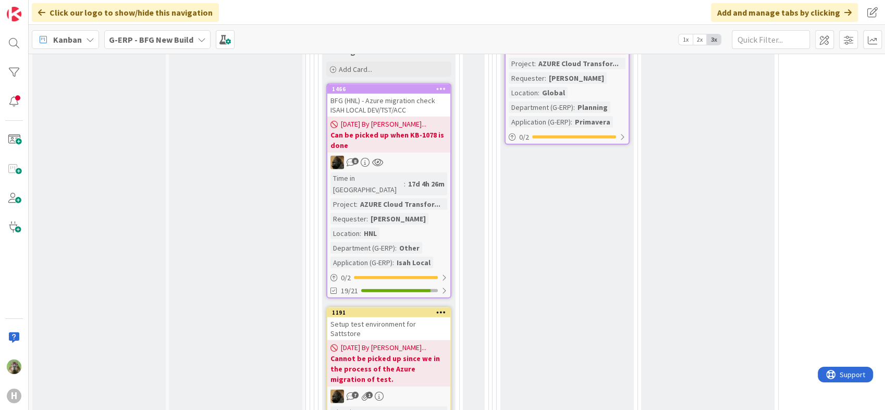
click at [145, 48] on div "G-ERP - BFG New Build" at bounding box center [157, 39] width 106 height 19
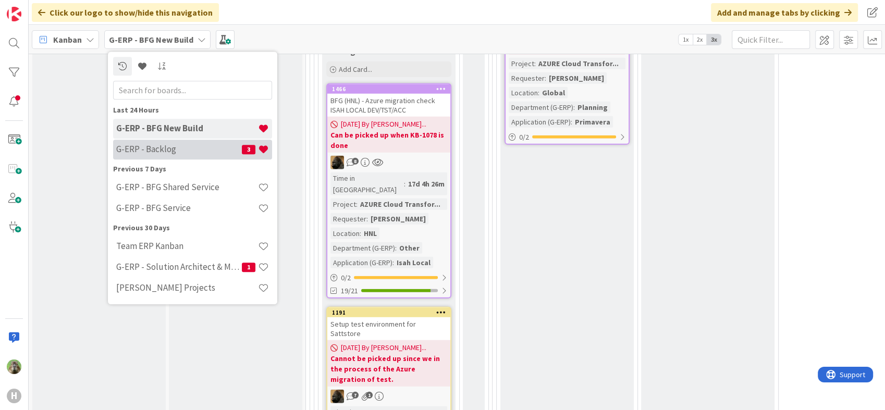
click at [169, 142] on div "G-ERP - Backlog 3" at bounding box center [192, 150] width 159 height 20
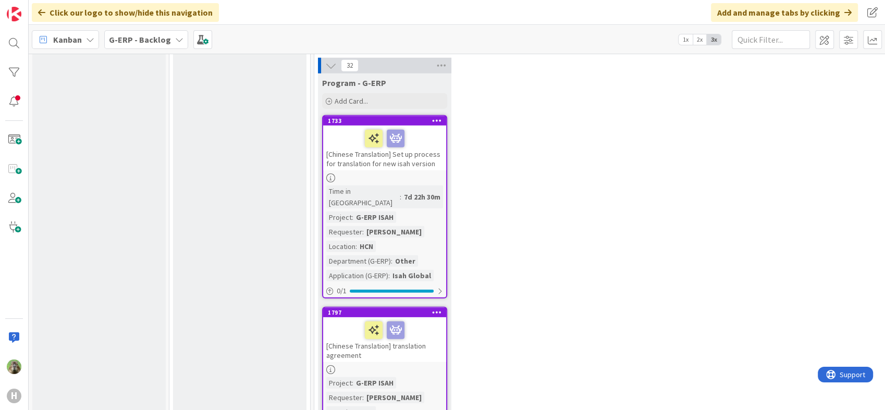
scroll to position [3010, 0]
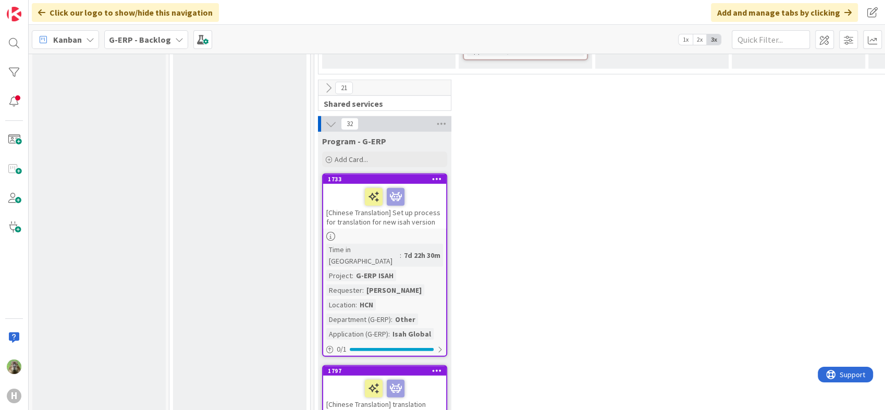
click at [424, 376] on div "[Chinese Translation] translation agreement" at bounding box center [384, 398] width 123 height 45
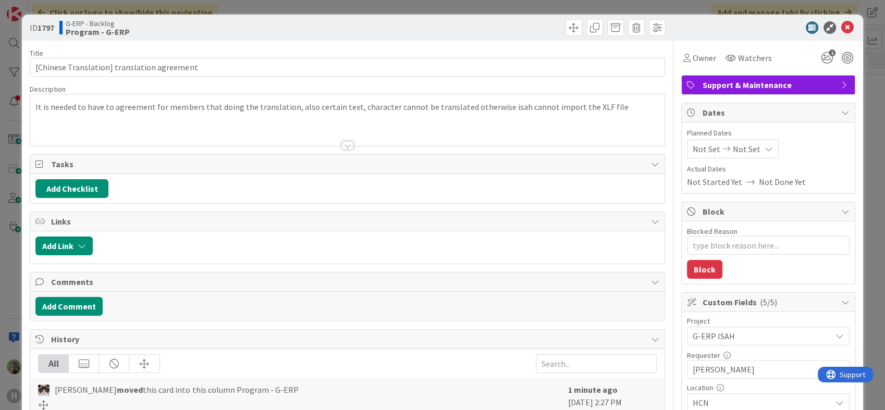
type textarea "x"
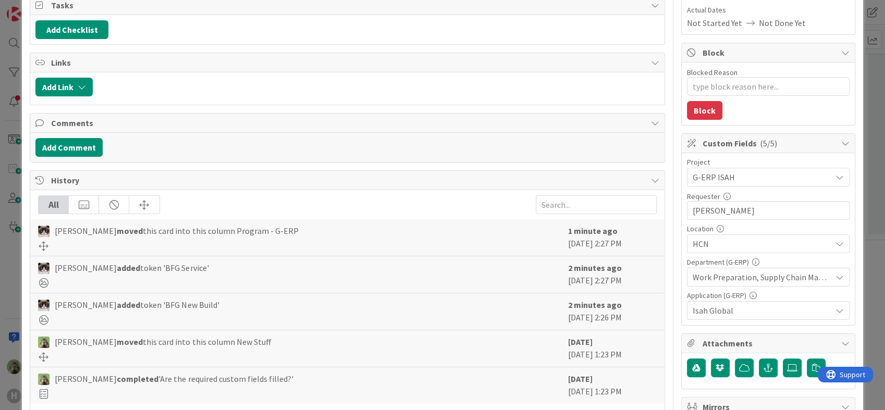
scroll to position [116, 0]
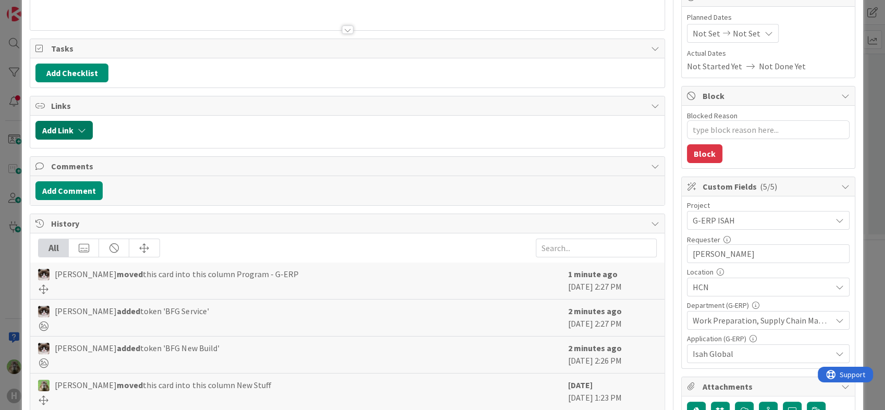
click at [83, 138] on button "Add Link" at bounding box center [63, 130] width 57 height 19
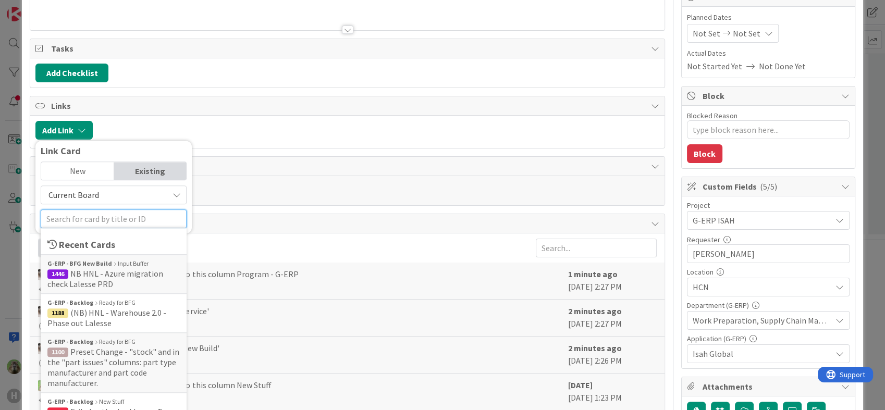
click at [88, 213] on input "text" at bounding box center [114, 218] width 146 height 19
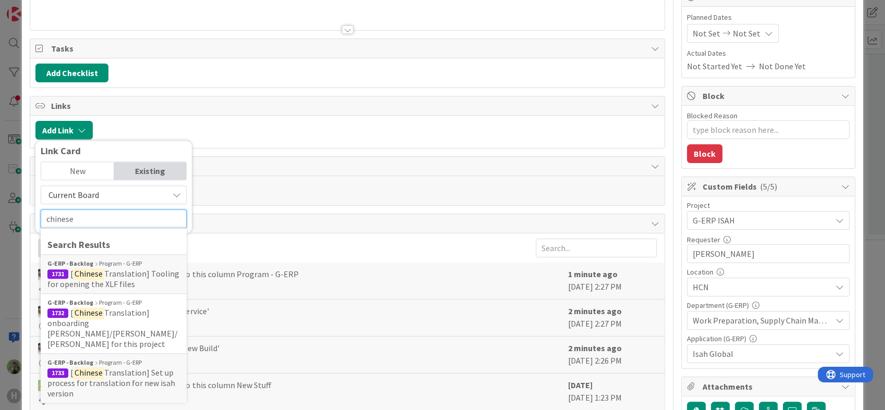
type input "chinese"
click at [10, 272] on div "ID 1797 G-ERP - Backlog Program - G-ERP Title 44 / 128 [Chinese Translation] tr…" at bounding box center [442, 205] width 885 height 410
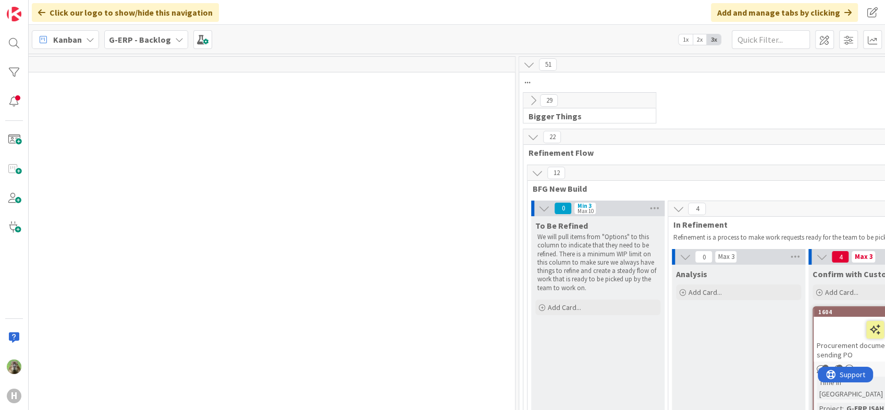
scroll to position [0, 629]
click at [537, 94] on button at bounding box center [535, 101] width 14 height 14
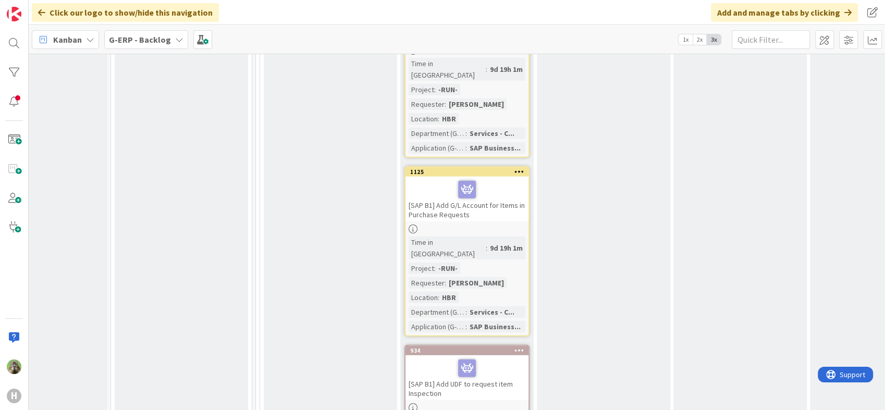
scroll to position [3126, 58]
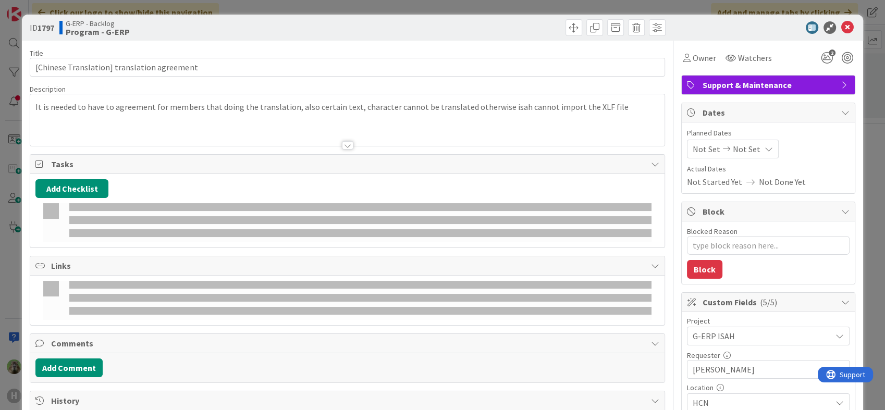
type textarea "x"
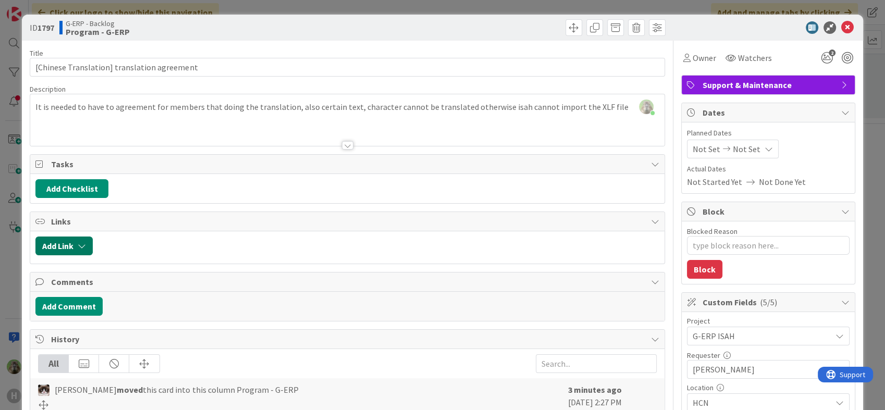
click at [88, 237] on button "Add Link" at bounding box center [63, 246] width 57 height 19
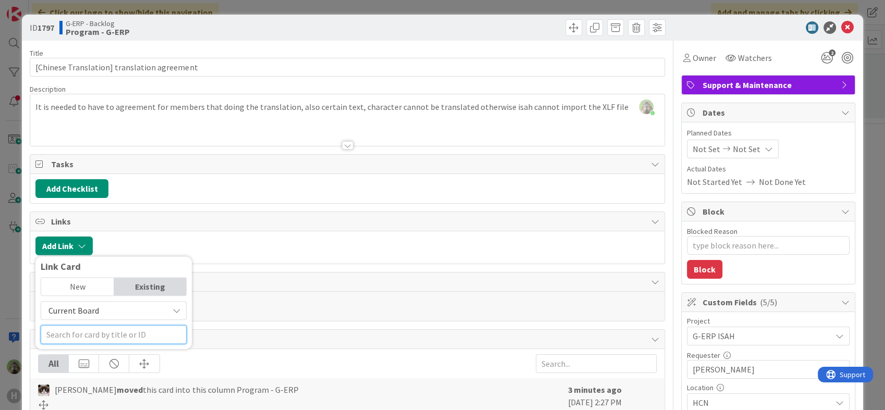
click at [74, 332] on input "text" at bounding box center [114, 334] width 146 height 19
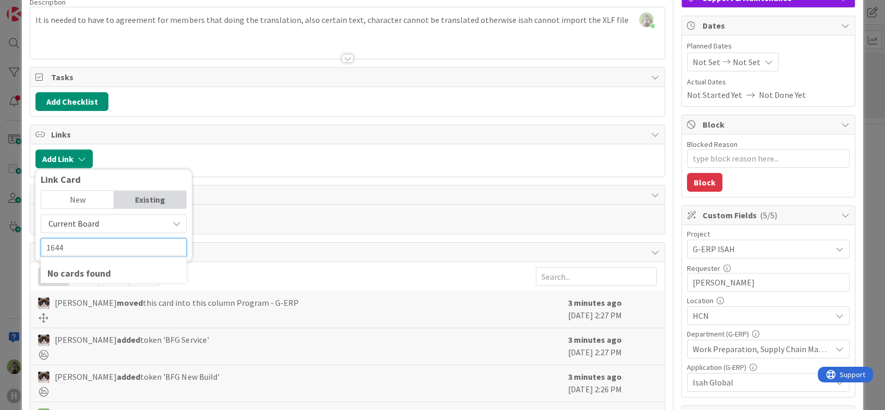
scroll to position [116, 0]
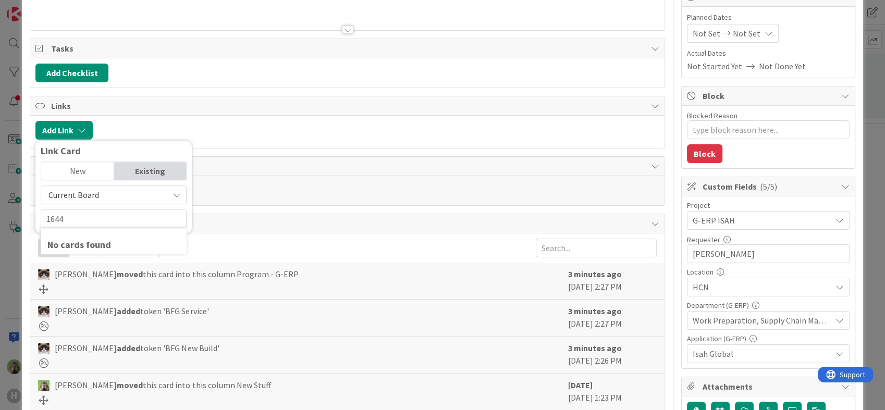
click at [111, 193] on span "Current Board" at bounding box center [104, 195] width 117 height 15
click at [103, 239] on span "All Boards" at bounding box center [118, 238] width 145 height 16
click at [96, 221] on input "1644" at bounding box center [114, 218] width 146 height 19
type input "1664"
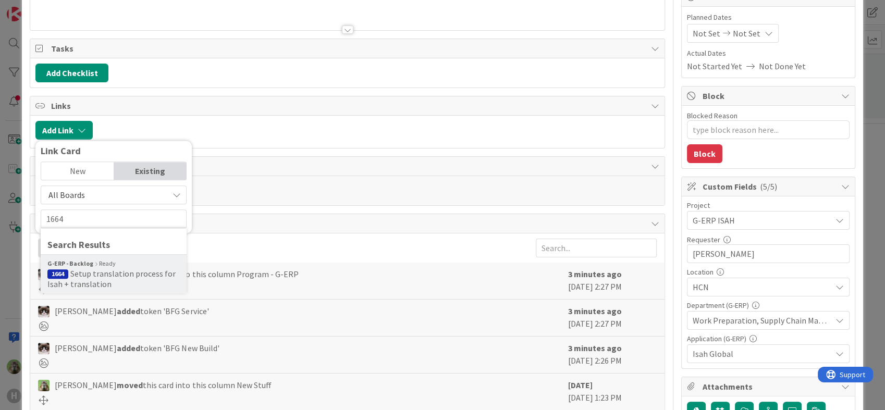
click at [137, 268] on span "Setup translation process for Isah + translation" at bounding box center [111, 278] width 128 height 21
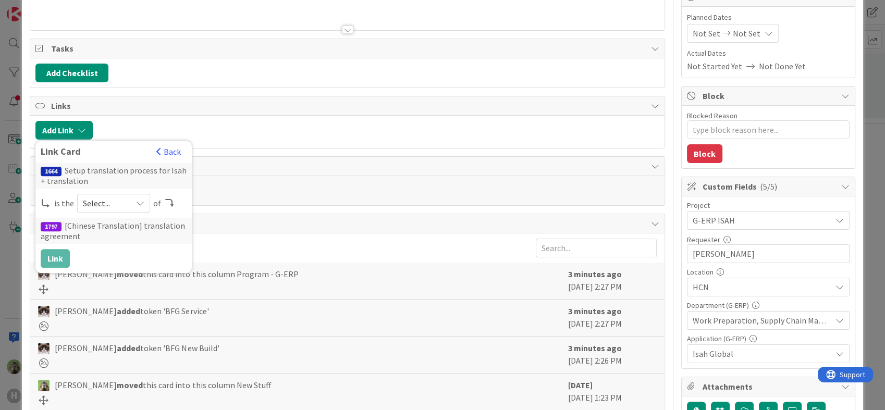
click at [111, 208] on span "Select..." at bounding box center [105, 203] width 44 height 15
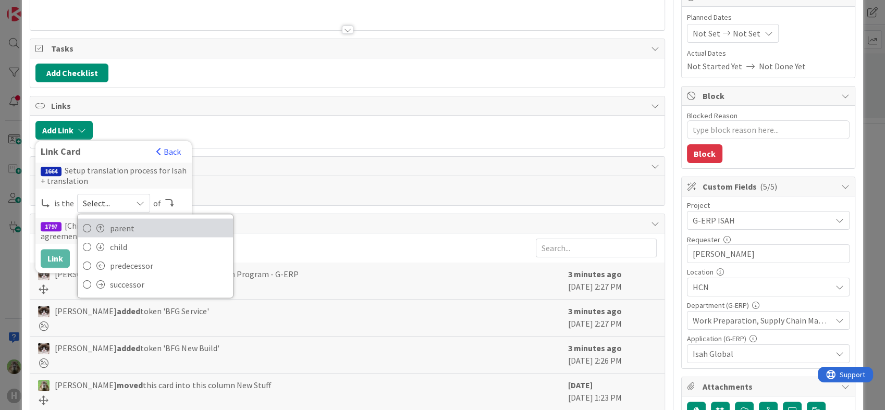
click at [126, 230] on span "parent" at bounding box center [169, 228] width 118 height 16
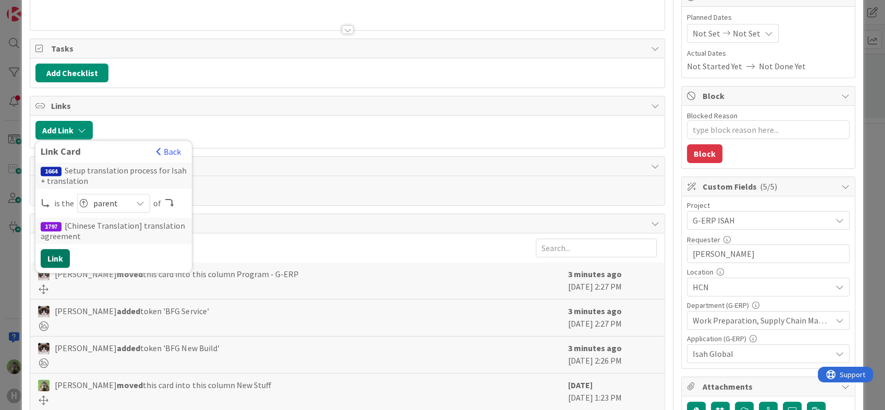
click at [58, 262] on button "Link" at bounding box center [55, 258] width 29 height 19
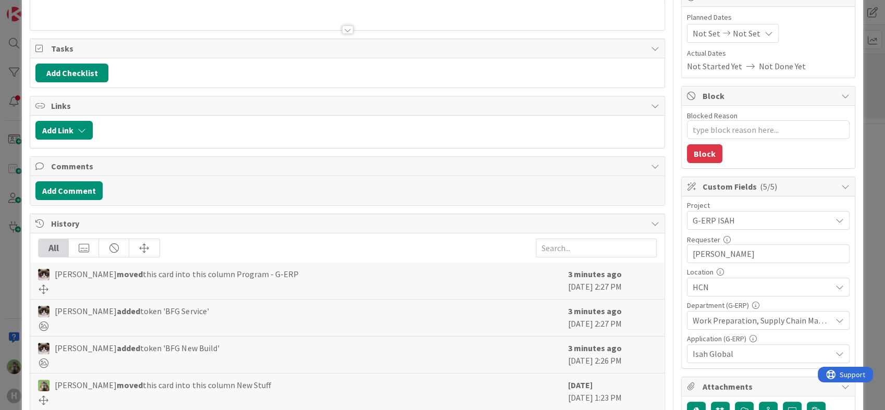
type textarea "x"
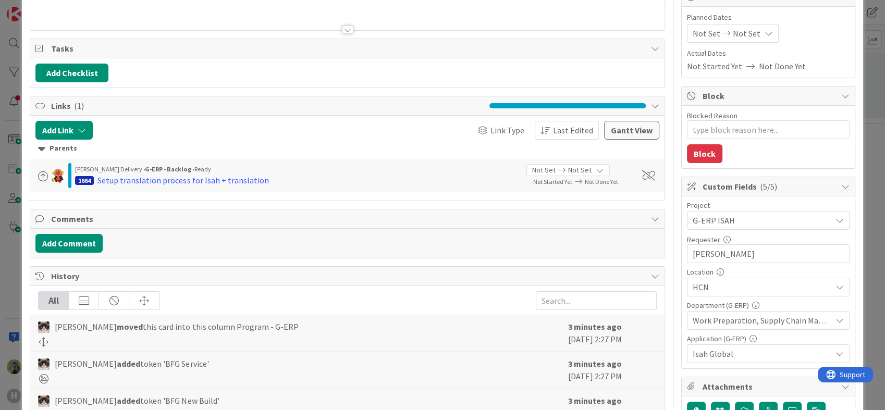
click at [7, 260] on div "ID 1797 G-ERP - Backlog Program - G-ERP Title 44 / 128 [Chinese Translation] tr…" at bounding box center [442, 205] width 885 height 410
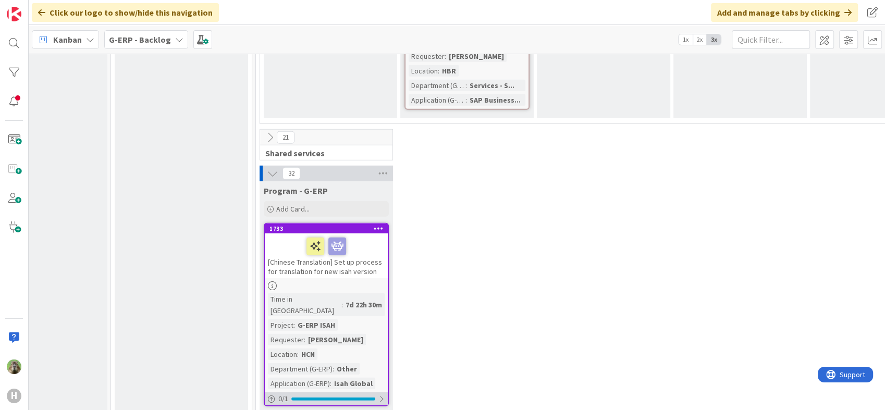
click at [351, 392] on div "0 / 1" at bounding box center [326, 398] width 123 height 13
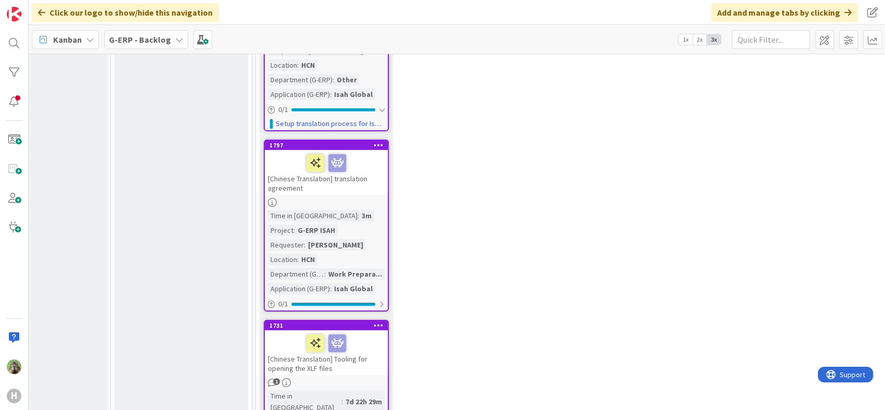
click at [354, 303] on div at bounding box center [333, 304] width 84 height 3
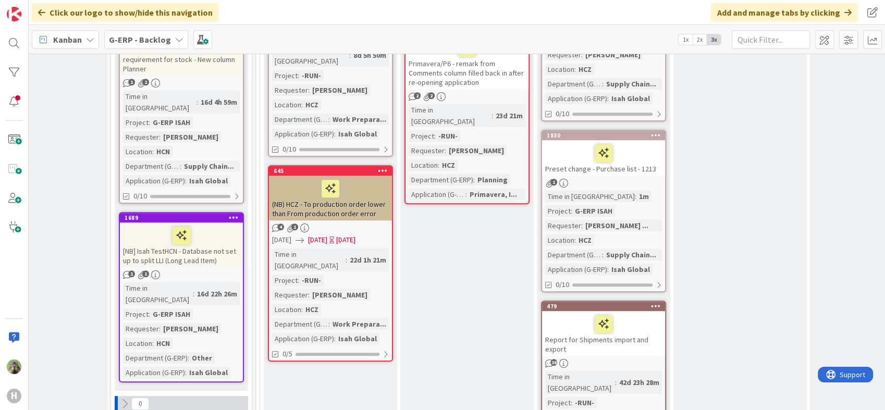
scroll to position [463, 58]
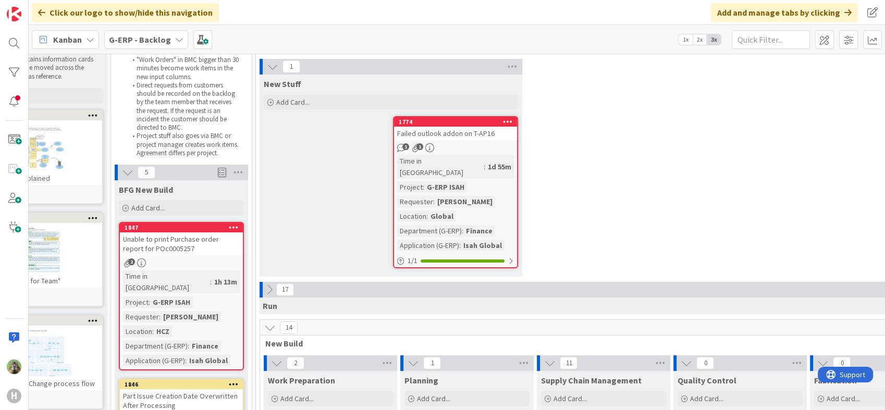
scroll to position [0, 58]
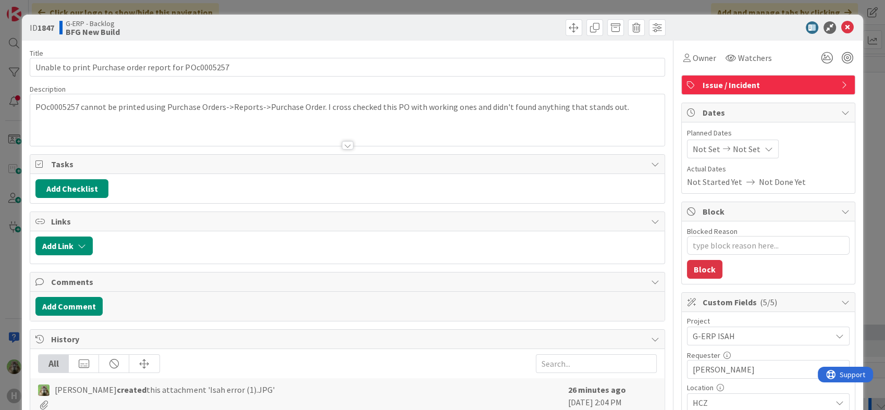
click at [185, 121] on div at bounding box center [346, 132] width 633 height 27
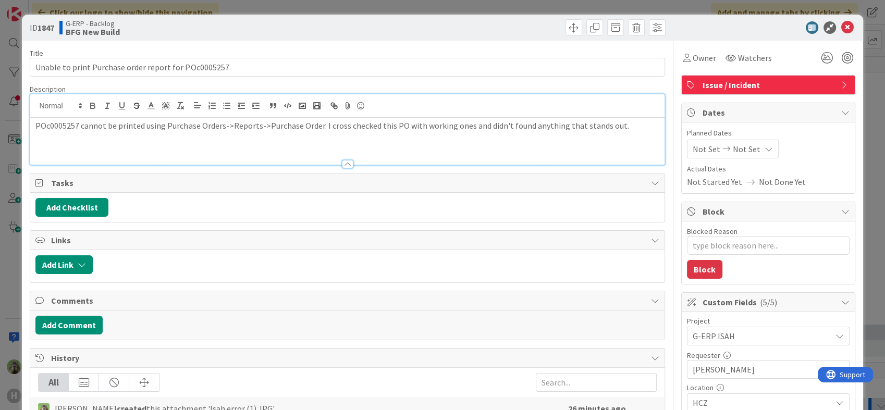
click at [13, 243] on div "ID 1847 G-ERP - Backlog BFG New Build Title 52 / 128 Unable to print Purchase o…" at bounding box center [442, 205] width 885 height 410
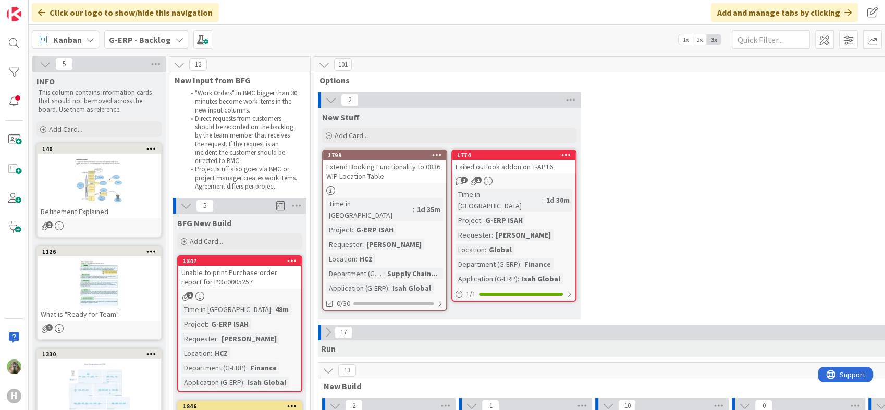
click at [826, 217] on div "2 New Stuff Add Card... 1774 Failed outlook addon on T-AP16 1 1 Time in [GEOGRA…" at bounding box center [729, 208] width 827 height 232
click at [409, 402] on div "5 INFO This column contains information cards that should not be moved across t…" at bounding box center [457, 232] width 856 height 356
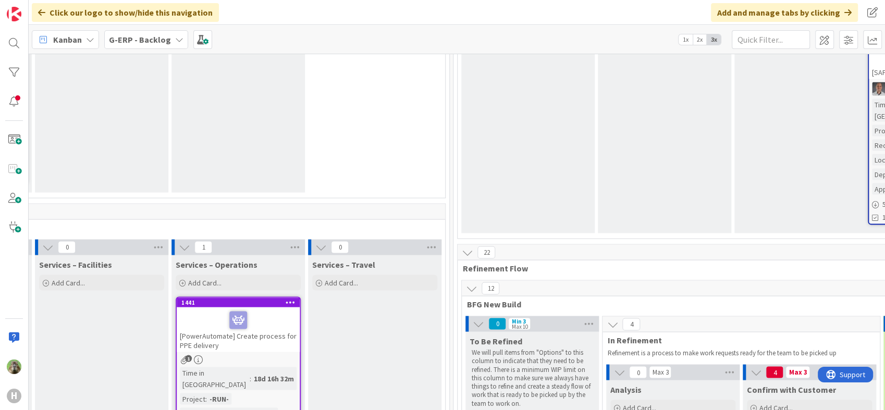
scroll to position [2184, 697]
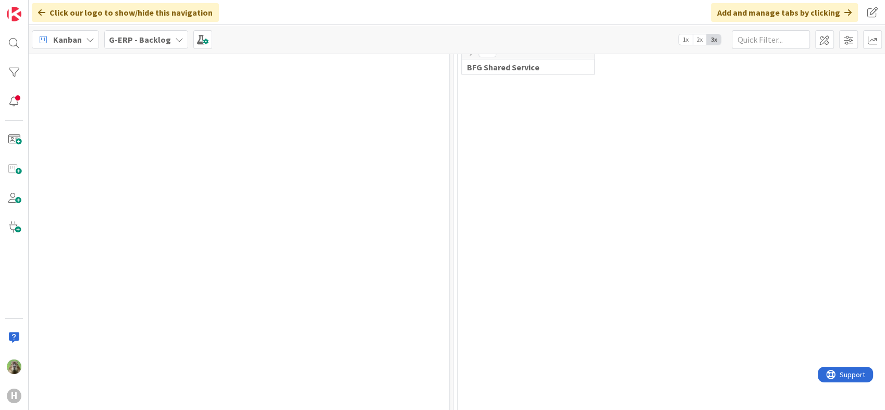
scroll to position [3631, 697]
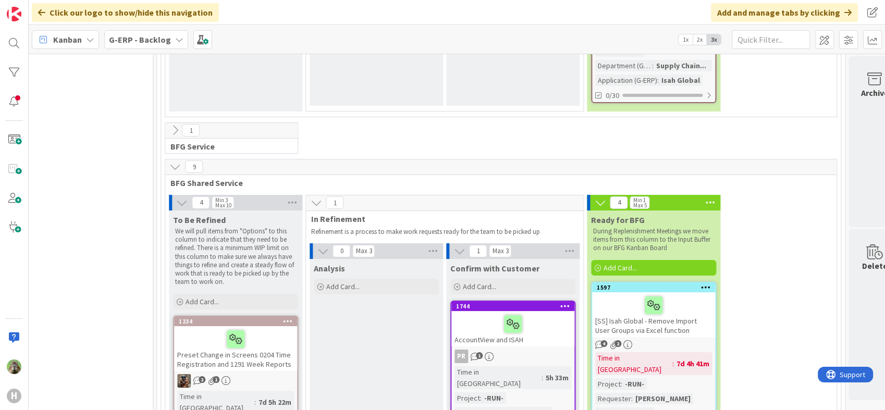
scroll to position [3979, 1021]
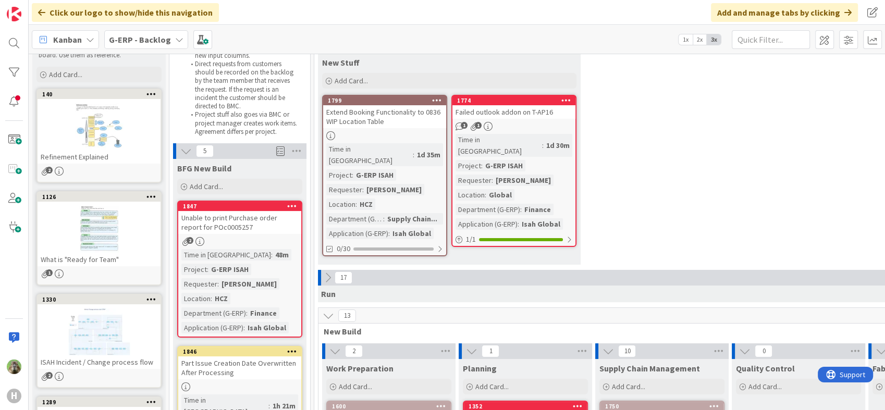
scroll to position [116, 0]
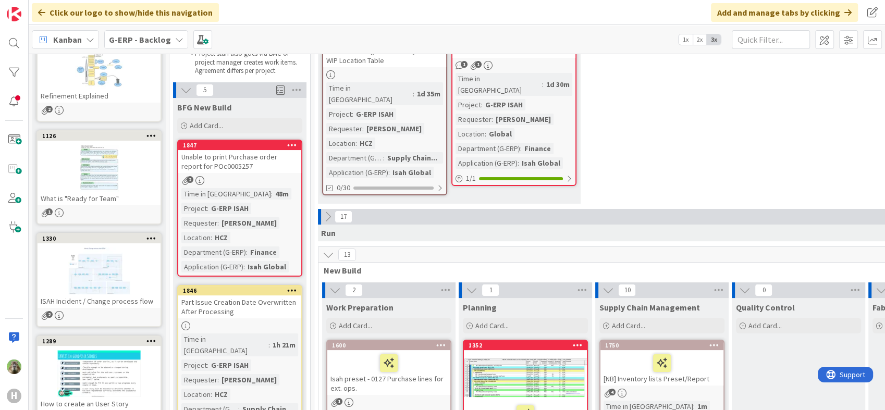
click at [246, 168] on div "Unable to print Purchase order report for POc0005257" at bounding box center [239, 161] width 123 height 23
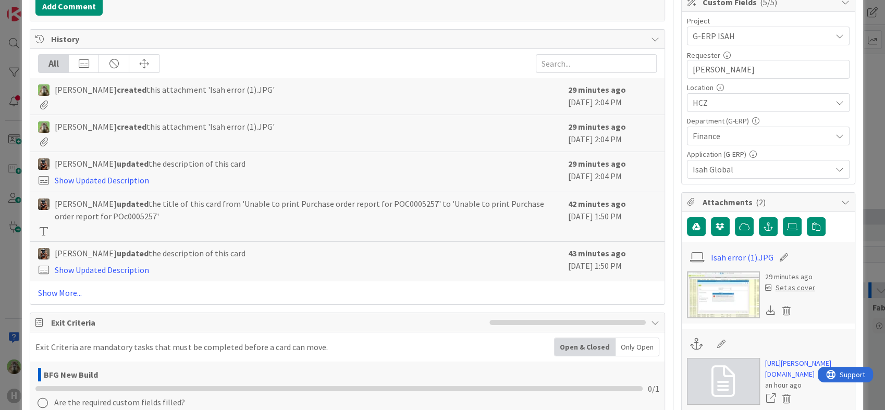
scroll to position [347, 0]
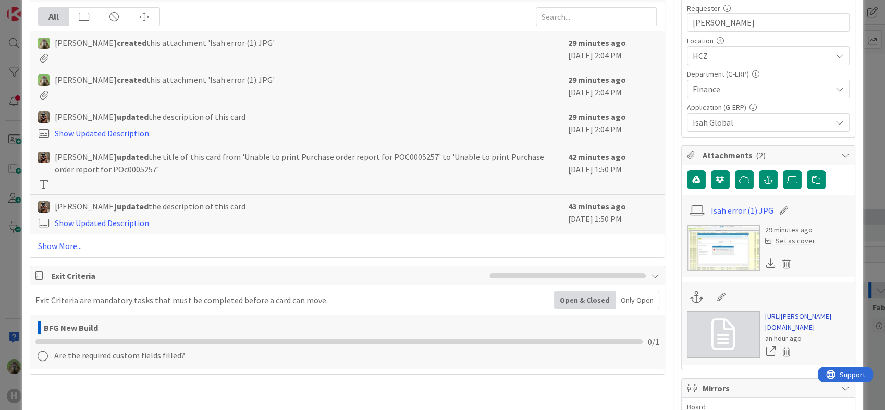
click at [785, 333] on link "[URL][PERSON_NAME][DOMAIN_NAME]" at bounding box center [807, 322] width 84 height 22
click at [11, 243] on div "ID 1847 G-ERP - Backlog BFG New Build Title 52 / 128 Unable to print Purchase o…" at bounding box center [442, 205] width 885 height 410
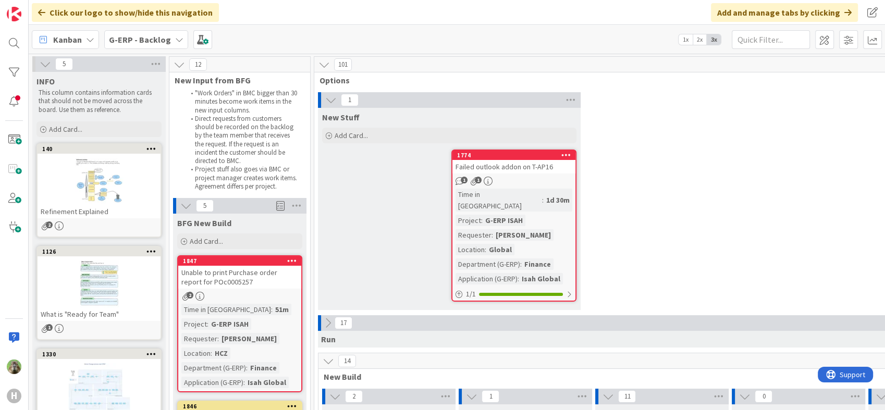
click at [239, 271] on div "Unable to print Purchase order report for POc0005257" at bounding box center [239, 277] width 123 height 23
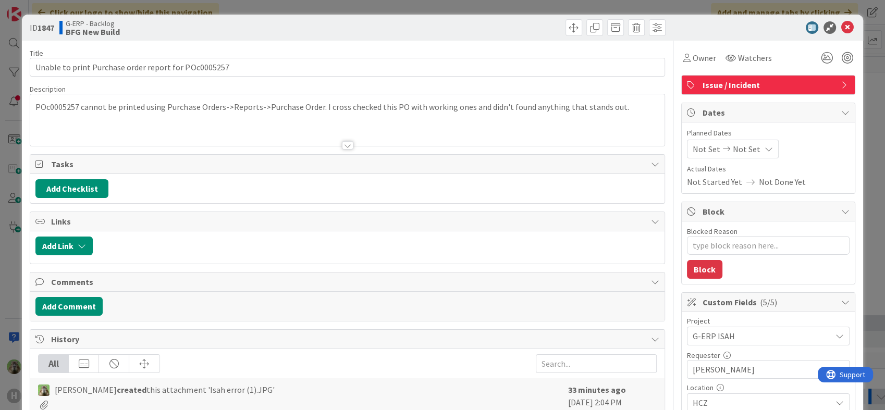
type textarea "x"
click at [63, 109] on div "Timothy Tjia just joined POc0005257 cannot be printed using Purchase Orders->Re…" at bounding box center [346, 120] width 633 height 52
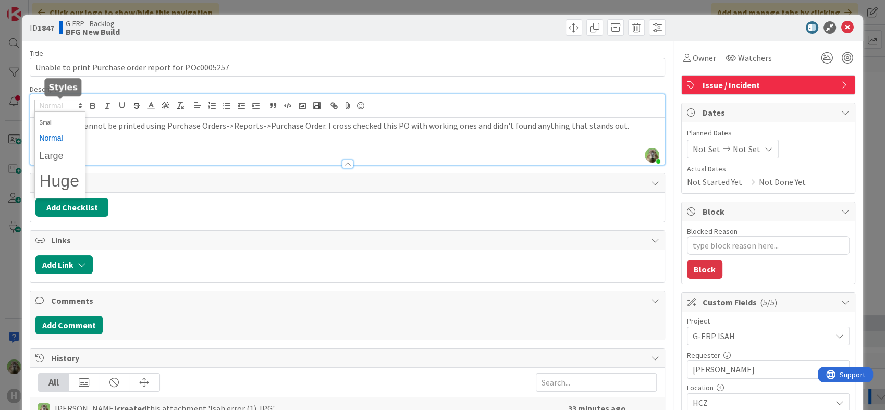
click at [63, 109] on span at bounding box center [59, 106] width 51 height 13
click at [186, 134] on div "POc0005257 cannot be printed using Purchase Orders->Reports->Purchase Order. I …" at bounding box center [346, 141] width 633 height 47
click at [5, 266] on div "ID 1847 G-ERP - Backlog BFG New Build Title 52 / 128 Unable to print Purchase o…" at bounding box center [442, 205] width 885 height 410
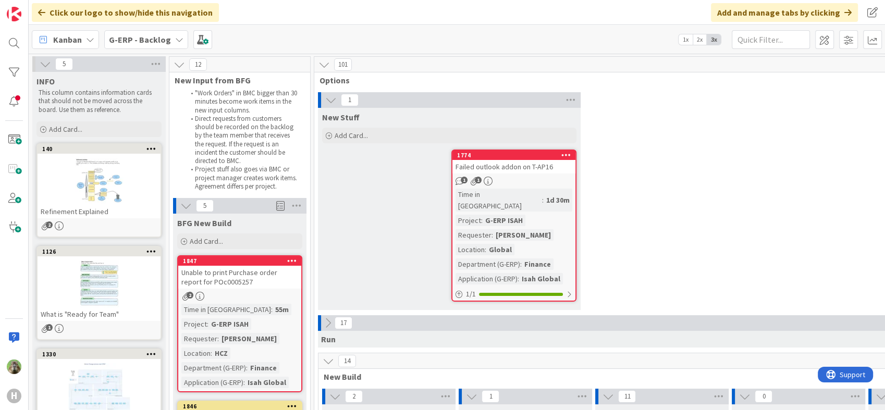
click at [346, 170] on div "New Stuff Add Card... 1774 Failed outlook addon on T-AP16 1 1 Time in Column : …" at bounding box center [449, 209] width 263 height 202
click at [335, 153] on div "New Stuff Add Card... 1774 Failed outlook addon on T-AP16 1 1 Time in Column : …" at bounding box center [449, 209] width 263 height 202
click at [722, 148] on div "1 New Stuff Add Card... 1774 Failed outlook addon on T-AP16 1 1 Time in Column …" at bounding box center [729, 203] width 827 height 223
click at [719, 146] on div "1 New Stuff Add Card... 1774 Failed outlook addon on T-AP16 1 1 Time in Column …" at bounding box center [729, 203] width 827 height 223
click at [715, 142] on div "1 New Stuff Add Card... 1774 Failed outlook addon on T-AP16 1 1 Time in Column …" at bounding box center [729, 203] width 827 height 223
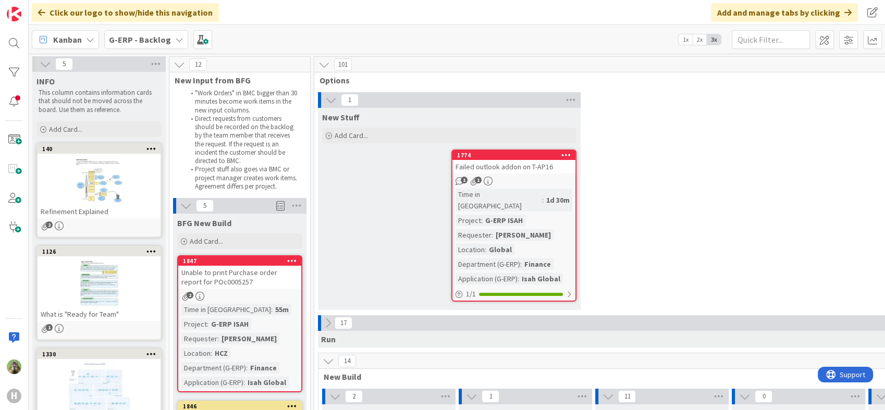
click at [643, 139] on div "1 New Stuff Add Card... 1774 Failed outlook addon on T-AP16 1 1 Time in Column …" at bounding box center [729, 203] width 827 height 223
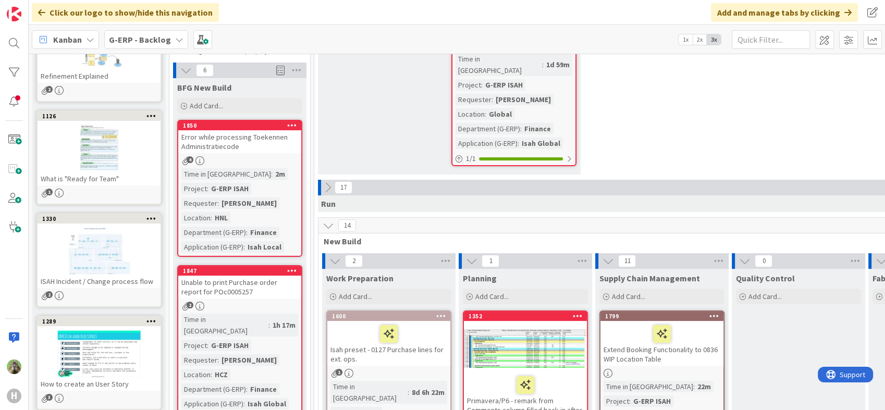
scroll to position [173, 0]
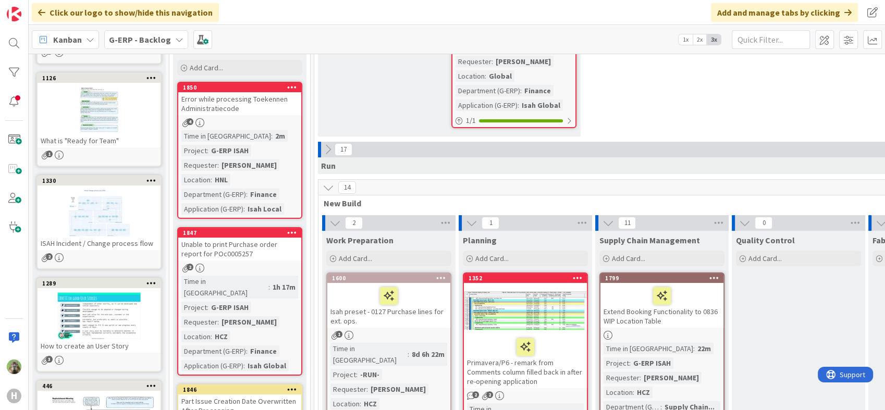
click at [268, 106] on div "Error while processing Toekennen Administratiecode" at bounding box center [239, 103] width 123 height 23
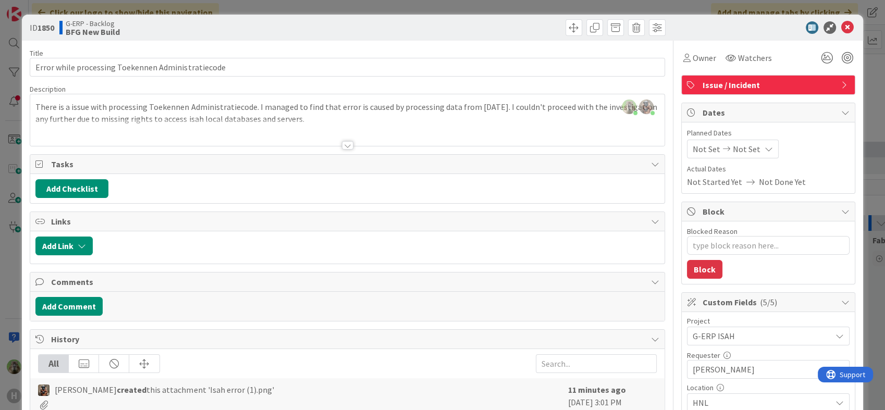
click at [348, 140] on div at bounding box center [346, 132] width 633 height 27
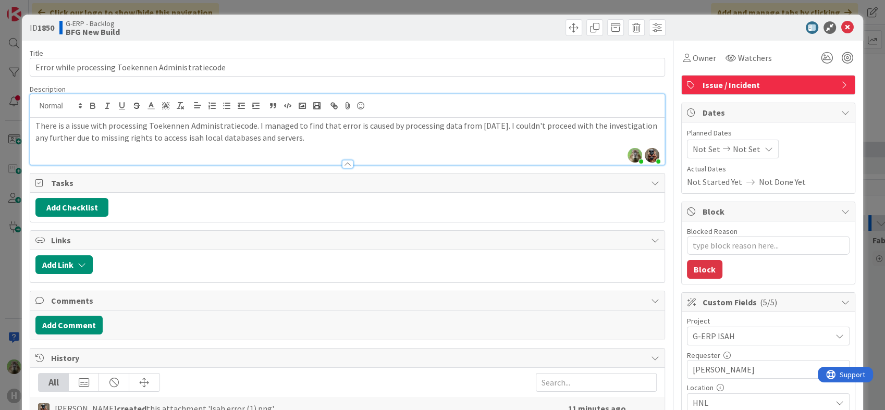
scroll to position [347, 0]
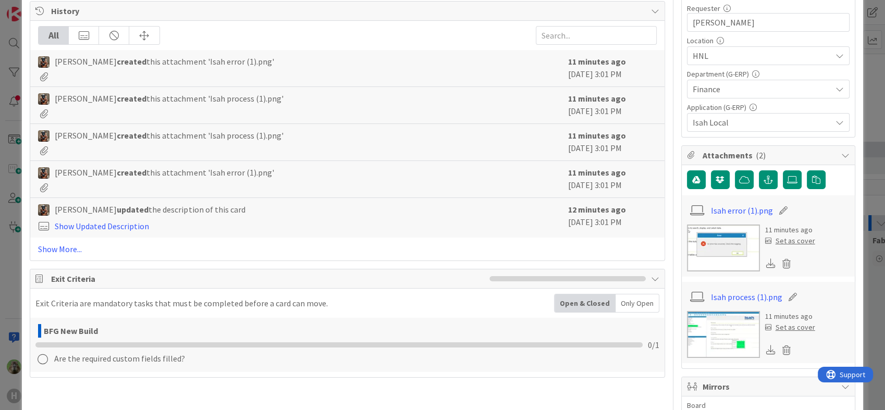
click at [738, 240] on img at bounding box center [723, 248] width 73 height 47
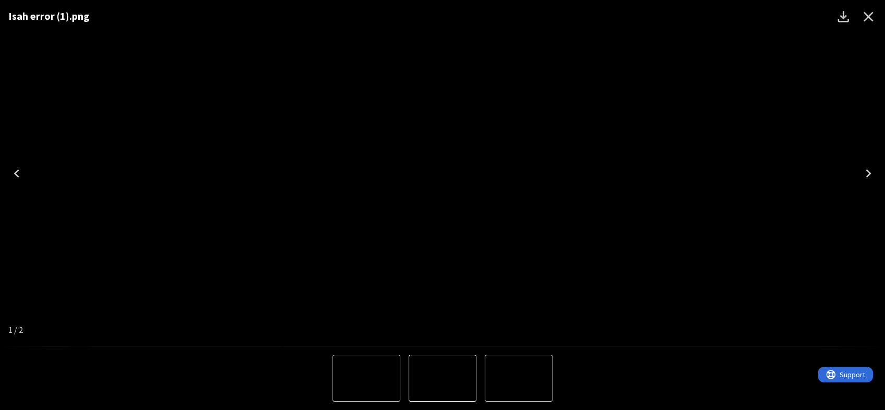
click at [738, 240] on div "Isah error (1).png" at bounding box center [442, 173] width 885 height 346
drag, startPoint x: 864, startPoint y: 23, endPoint x: 854, endPoint y: 61, distance: 39.2
click at [864, 23] on icon "Close" at bounding box center [868, 16] width 17 height 17
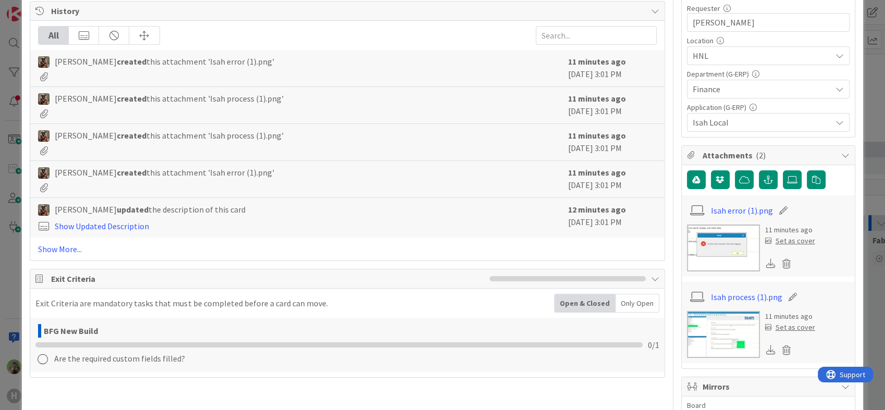
click at [716, 330] on img at bounding box center [723, 334] width 73 height 47
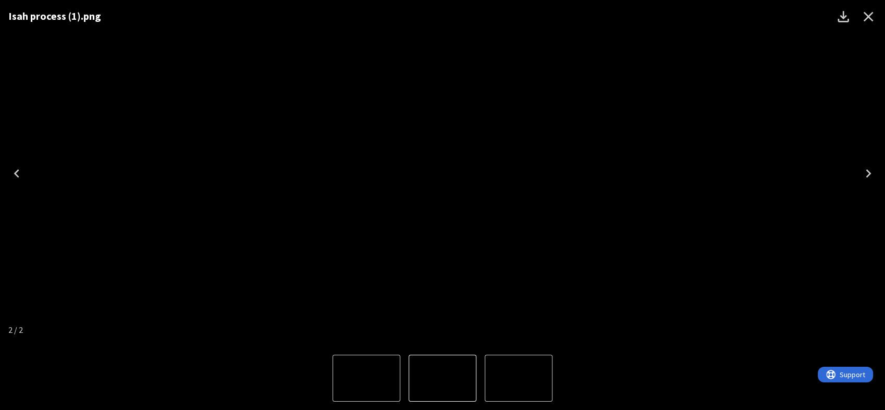
type textarea "x"
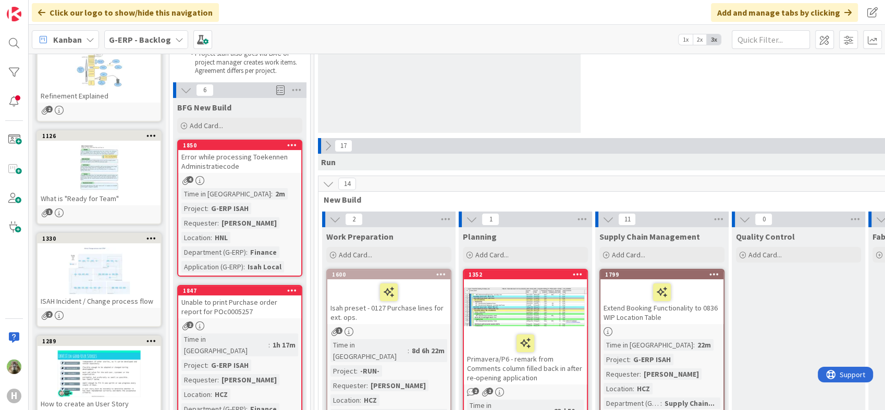
click at [268, 161] on div "Error while processing Toekennen Administratiecode" at bounding box center [239, 161] width 123 height 23
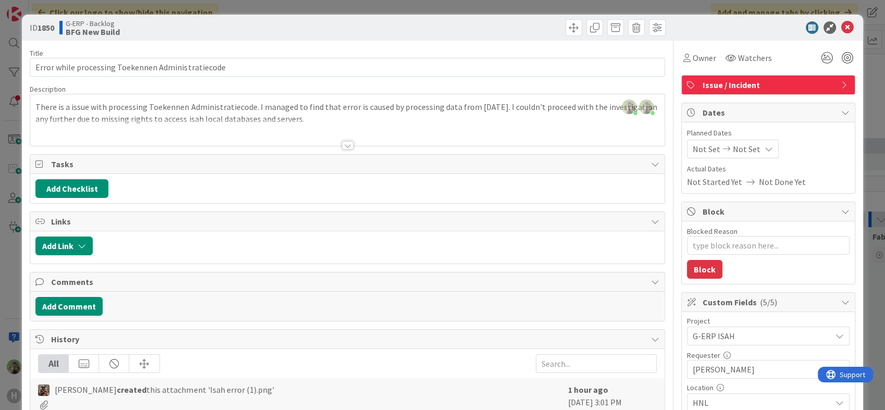
type textarea "x"
drag, startPoint x: 7, startPoint y: 250, endPoint x: 13, endPoint y: 250, distance: 5.2
click at [7, 250] on div "ID 1850 G-ERP - Backlog BFG New Build Title 50 / 128 Error while processing Toe…" at bounding box center [442, 205] width 885 height 410
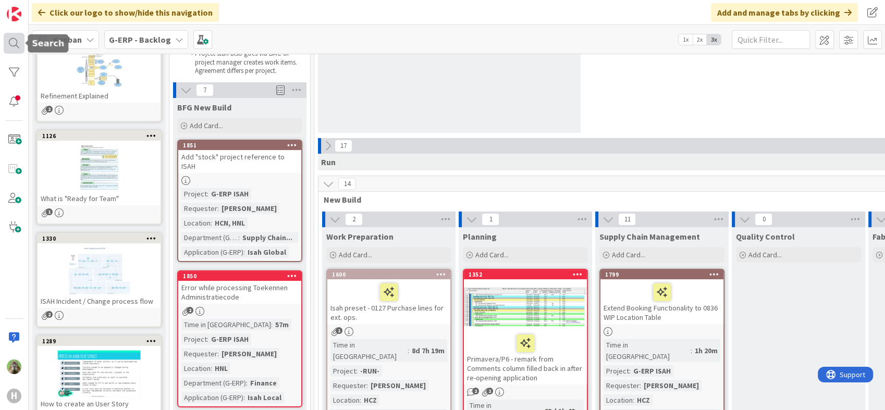
click at [22, 49] on div at bounding box center [14, 43] width 21 height 21
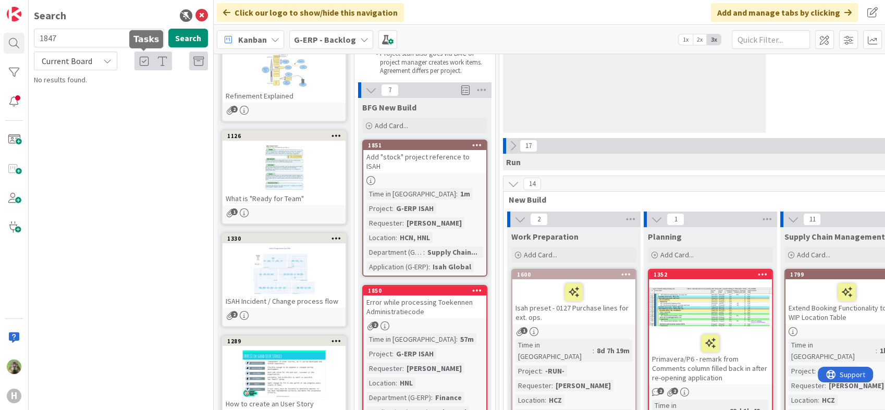
type input "1847"
click at [166, 97] on p "Unable to print Purchase order report for POc0005257" at bounding box center [127, 97] width 159 height 22
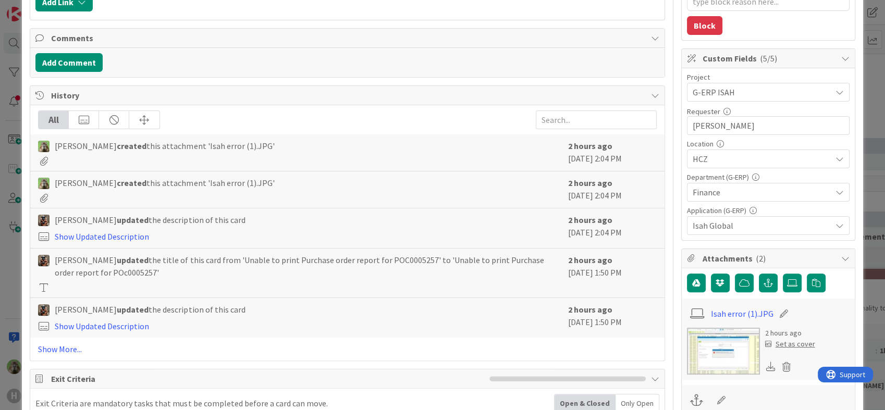
scroll to position [173, 0]
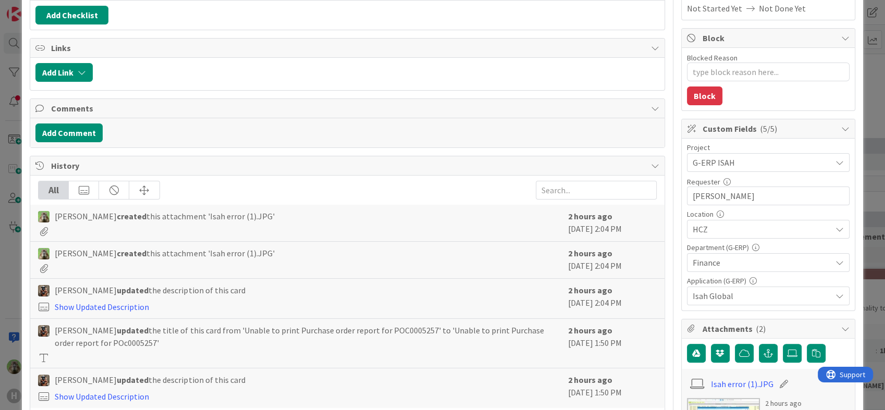
type textarea "x"
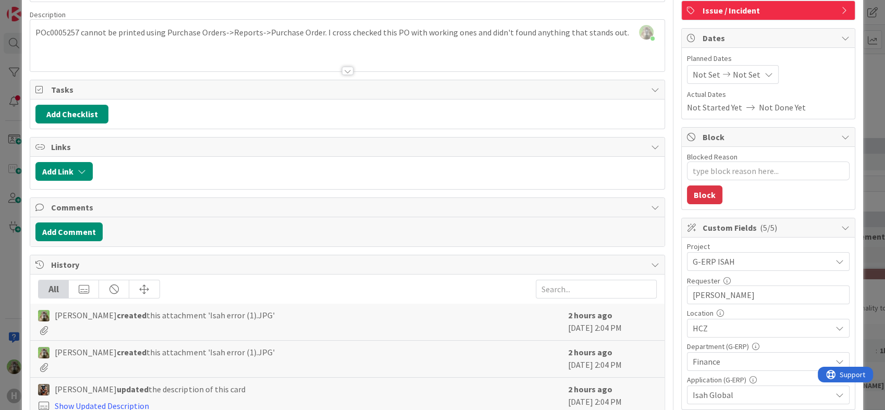
scroll to position [0, 0]
